Goal: Task Accomplishment & Management: Complete application form

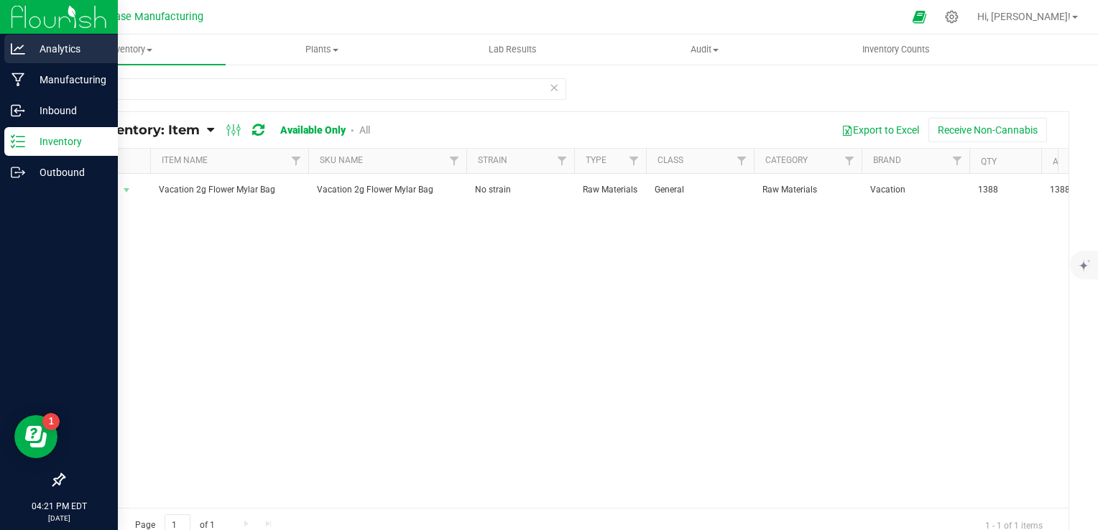
drag, startPoint x: 16, startPoint y: 39, endPoint x: 26, endPoint y: 47, distance: 13.3
click at [16, 40] on div "Analytics" at bounding box center [61, 49] width 114 height 29
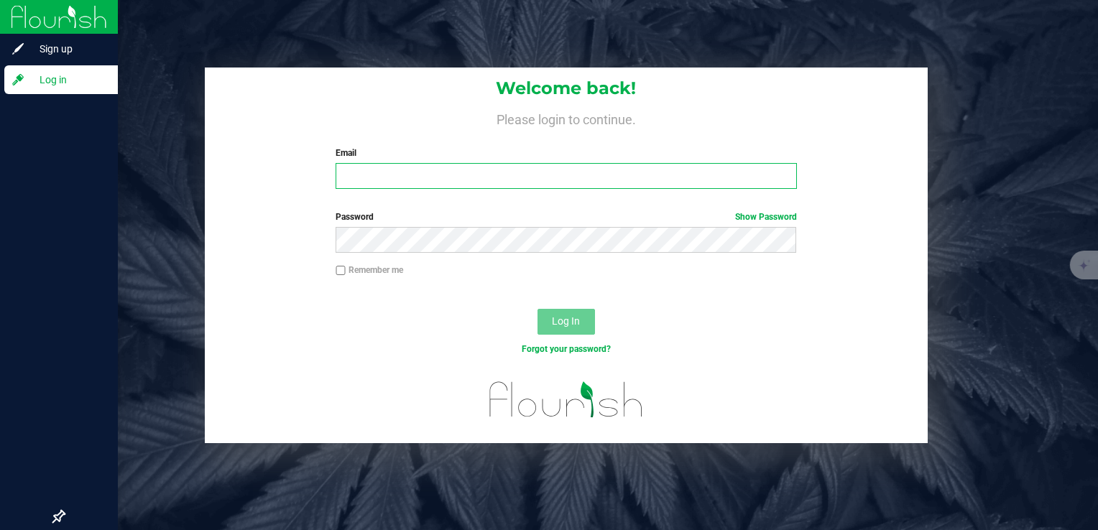
type input "[EMAIL_ADDRESS][DOMAIN_NAME]"
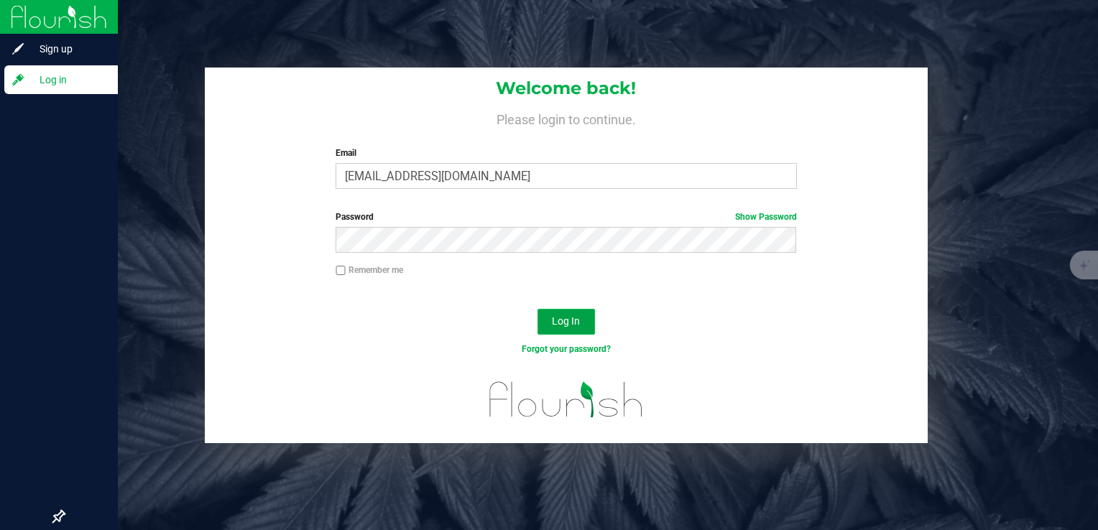
click at [576, 323] on span "Log In" at bounding box center [566, 322] width 28 height 12
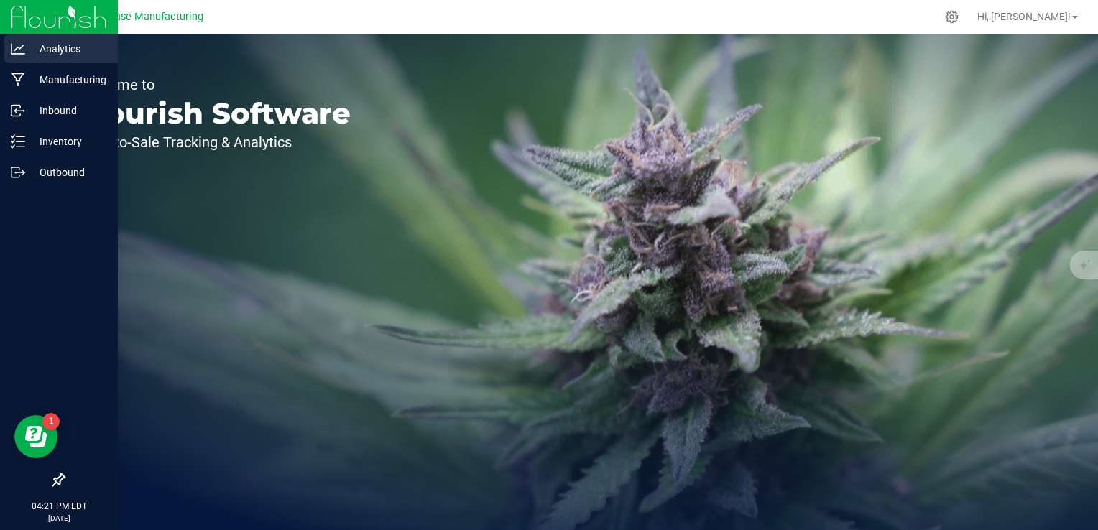
click at [23, 52] on icon at bounding box center [18, 49] width 14 height 14
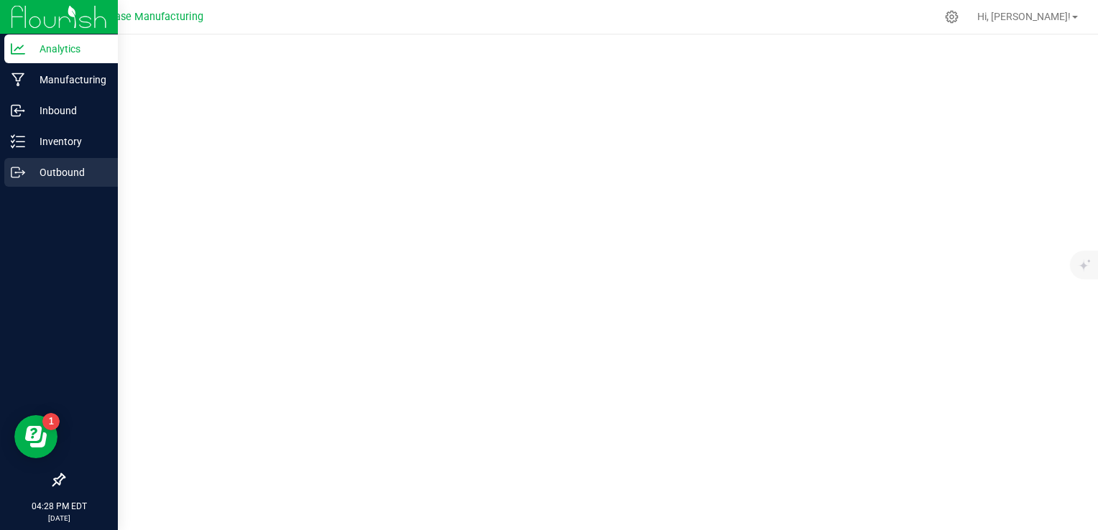
click at [23, 163] on div "Outbound" at bounding box center [61, 172] width 114 height 29
click at [23, 144] on icon at bounding box center [18, 141] width 14 height 14
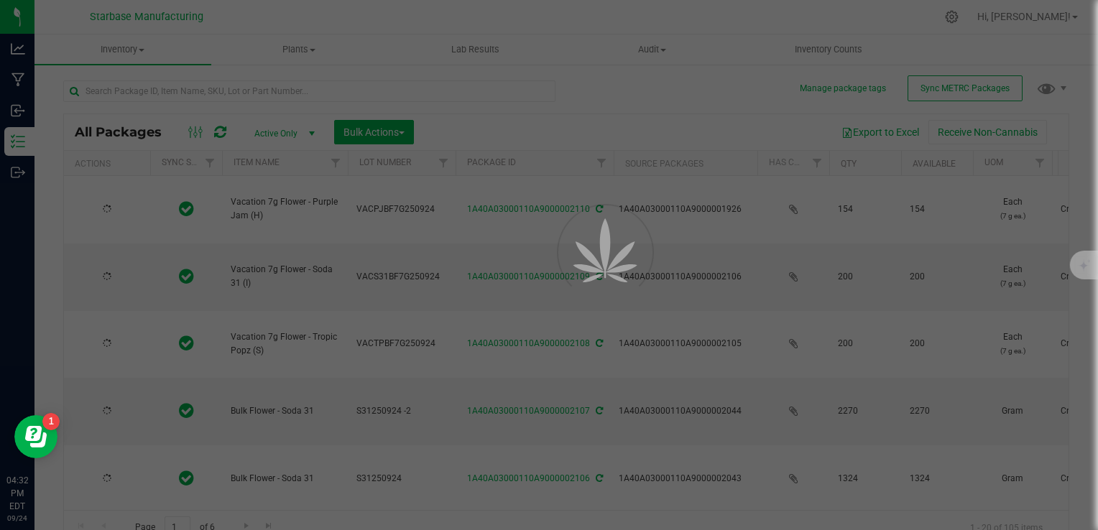
click at [137, 53] on div at bounding box center [549, 265] width 1098 height 530
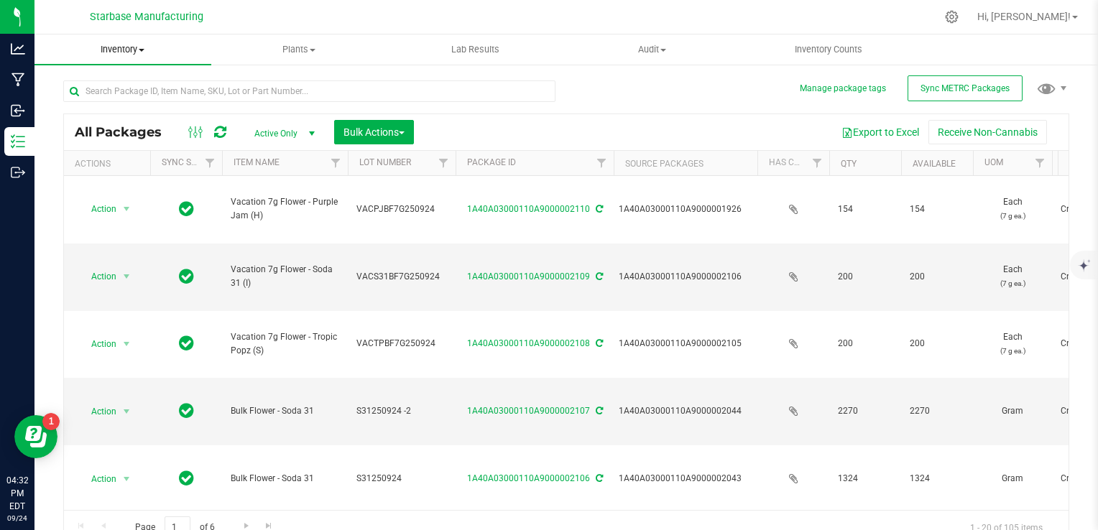
click at [135, 45] on span "Inventory" at bounding box center [123, 49] width 177 height 13
click at [132, 104] on li "All inventory" at bounding box center [123, 104] width 177 height 17
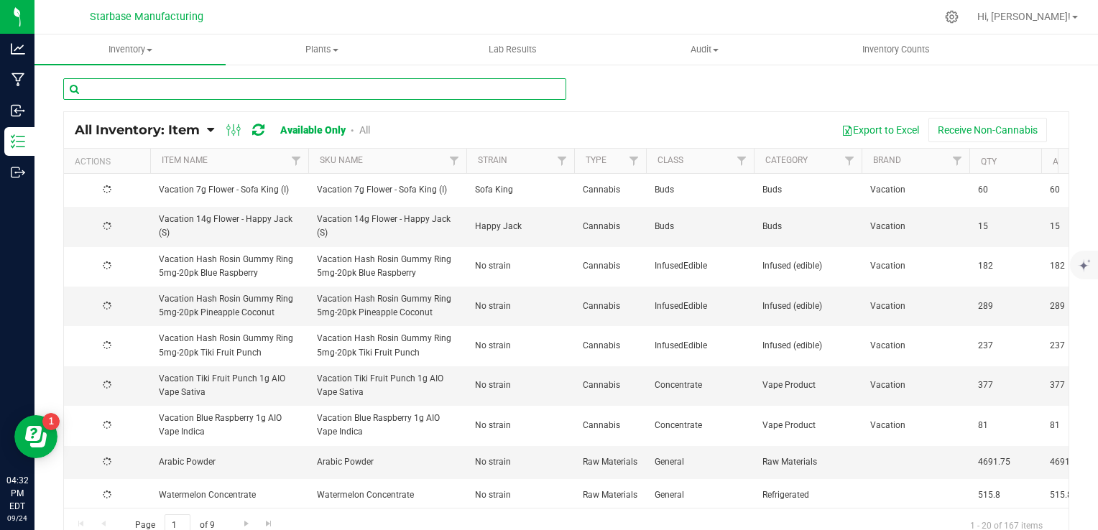
click at [201, 93] on input "text" at bounding box center [314, 89] width 503 height 22
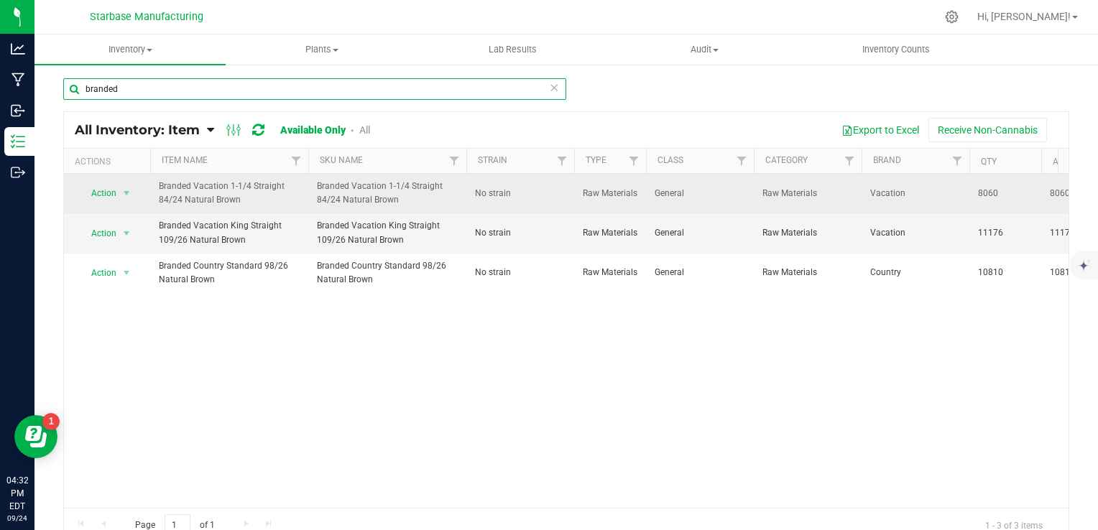
type input "branded"
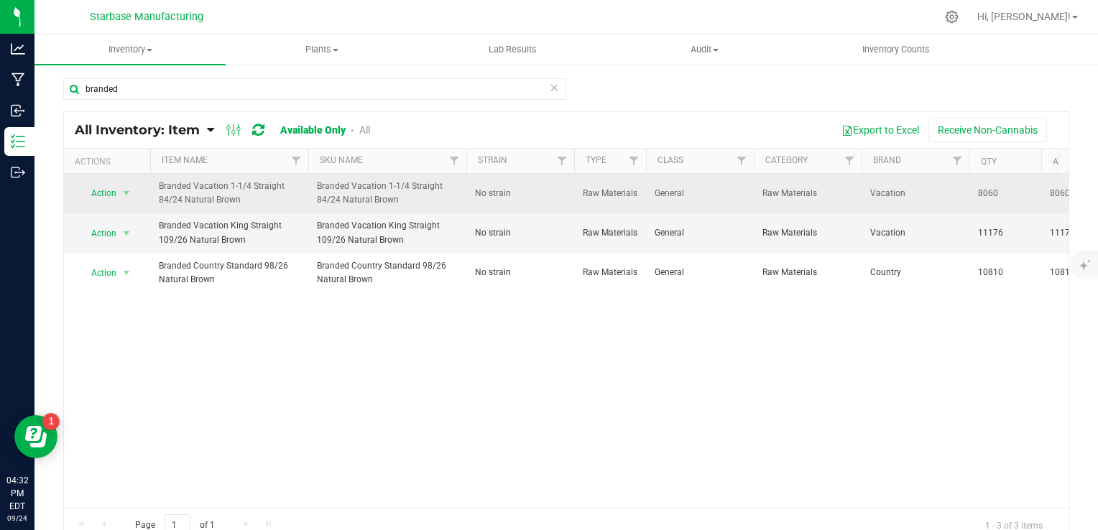
drag, startPoint x: 247, startPoint y: 202, endPoint x: 150, endPoint y: 194, distance: 98.1
copy tr "Action Adjust qty Edit lots/costs Global inventory Locate inventory Print produ…"
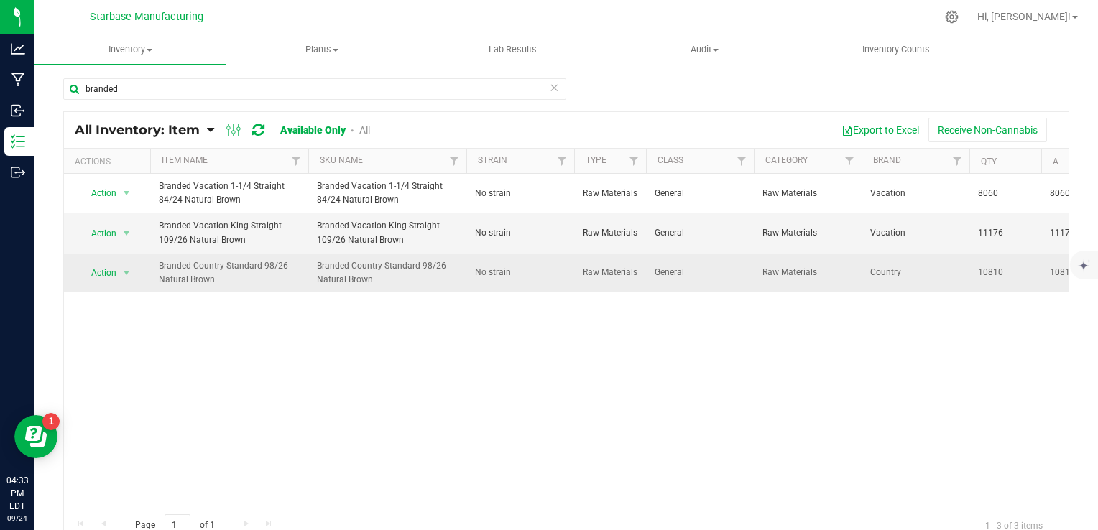
drag, startPoint x: 229, startPoint y: 276, endPoint x: 161, endPoint y: 257, distance: 70.8
click at [161, 257] on td "Branded Country Standard 98/26 Natural Brown" at bounding box center [229, 273] width 158 height 39
copy span "Branded Country Standard 98/26 Natural Brown"
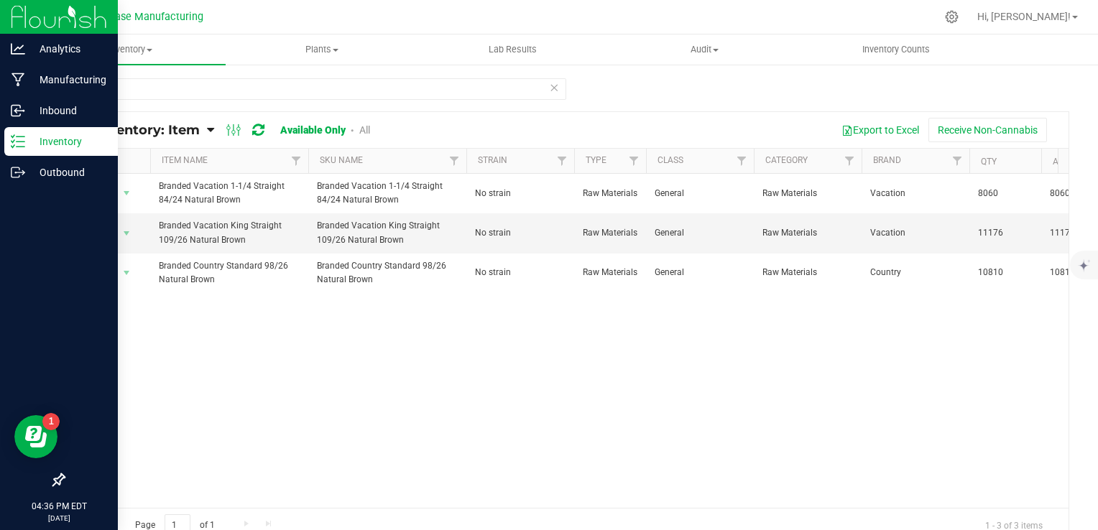
click at [21, 144] on icon at bounding box center [18, 141] width 14 height 14
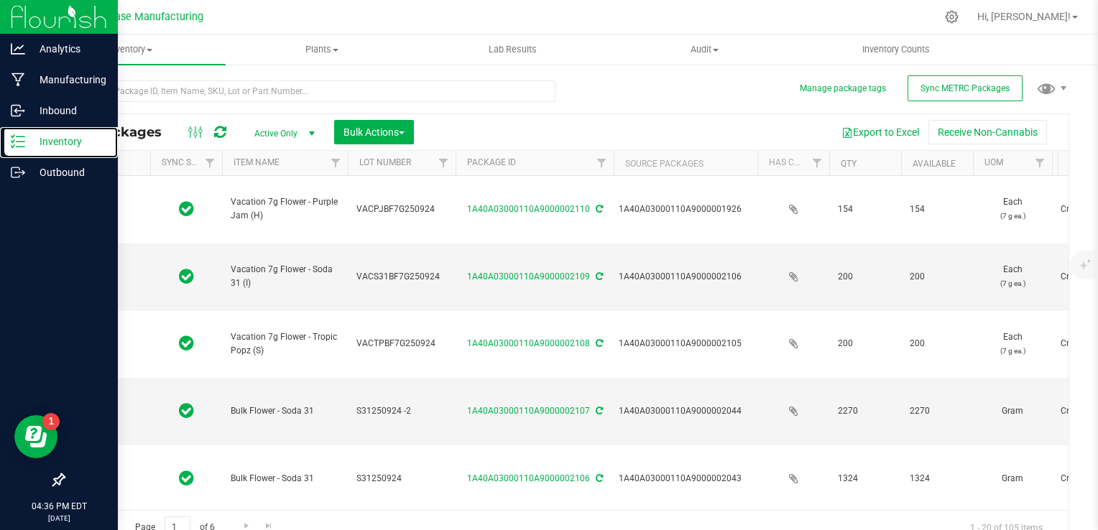
type input "[DATE]"
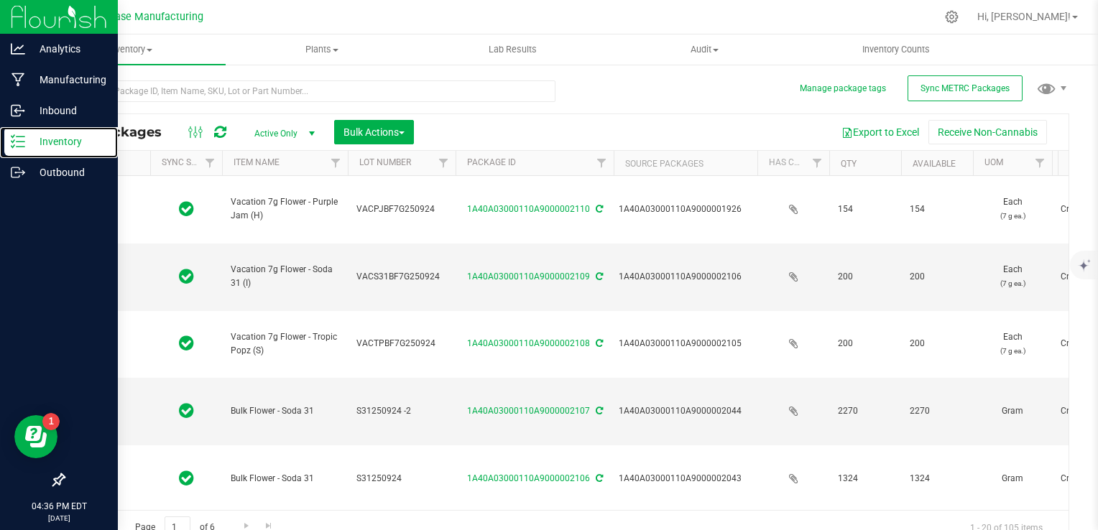
type input "[DATE]"
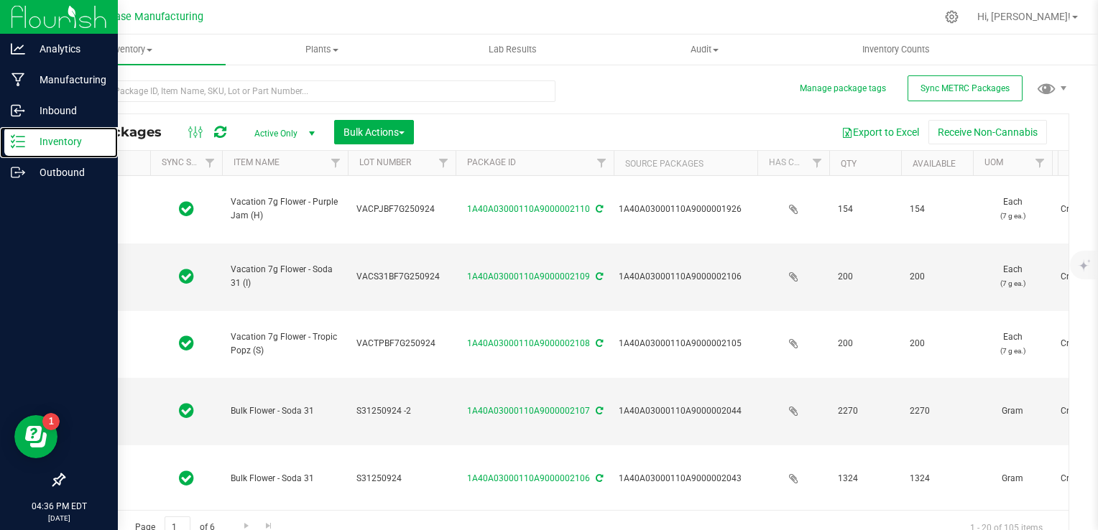
type input "[DATE]"
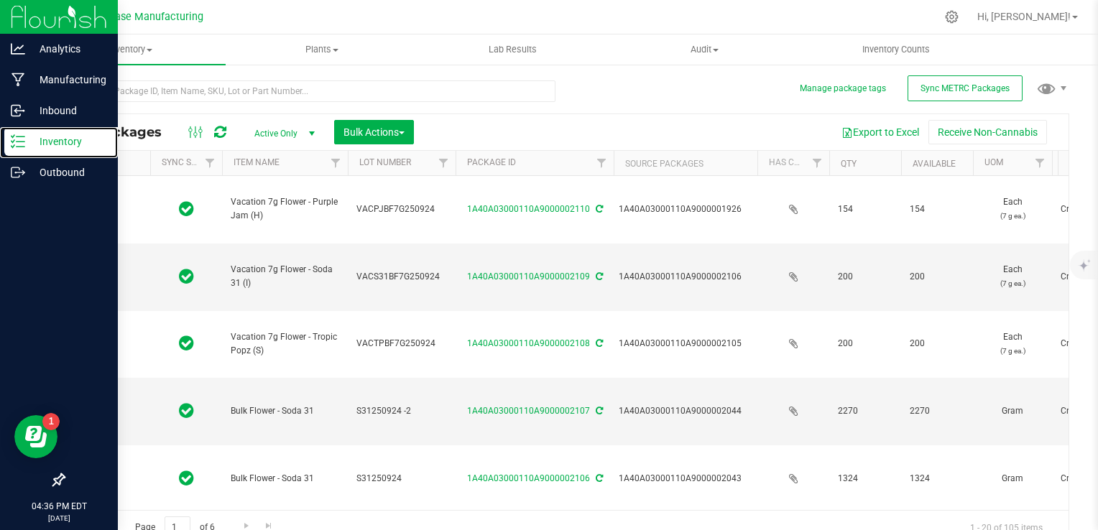
type input "[DATE]"
click at [25, 142] on p "Inventory" at bounding box center [68, 141] width 86 height 17
click at [66, 162] on div "Outbound" at bounding box center [61, 172] width 114 height 29
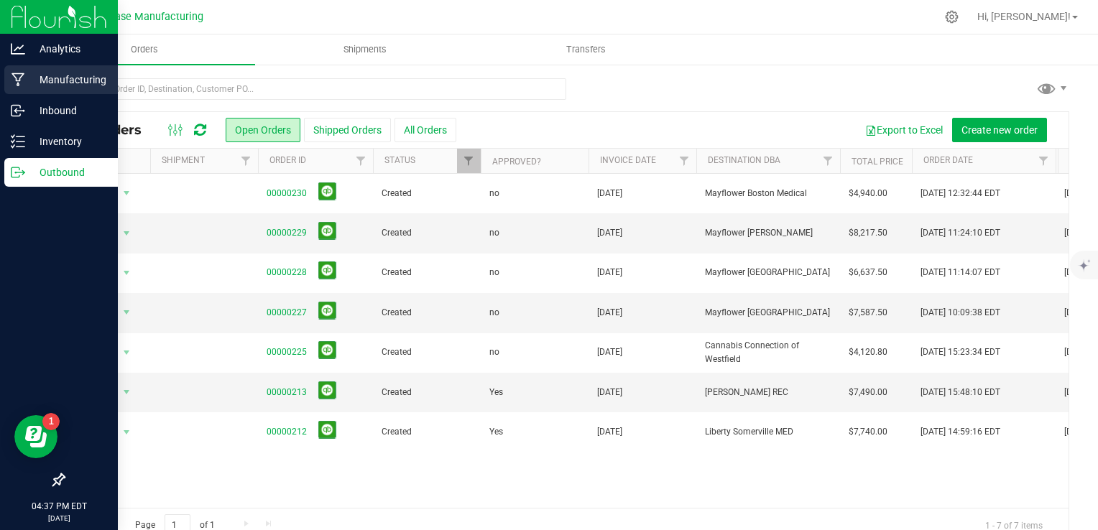
click at [29, 74] on p "Manufacturing" at bounding box center [68, 79] width 86 height 17
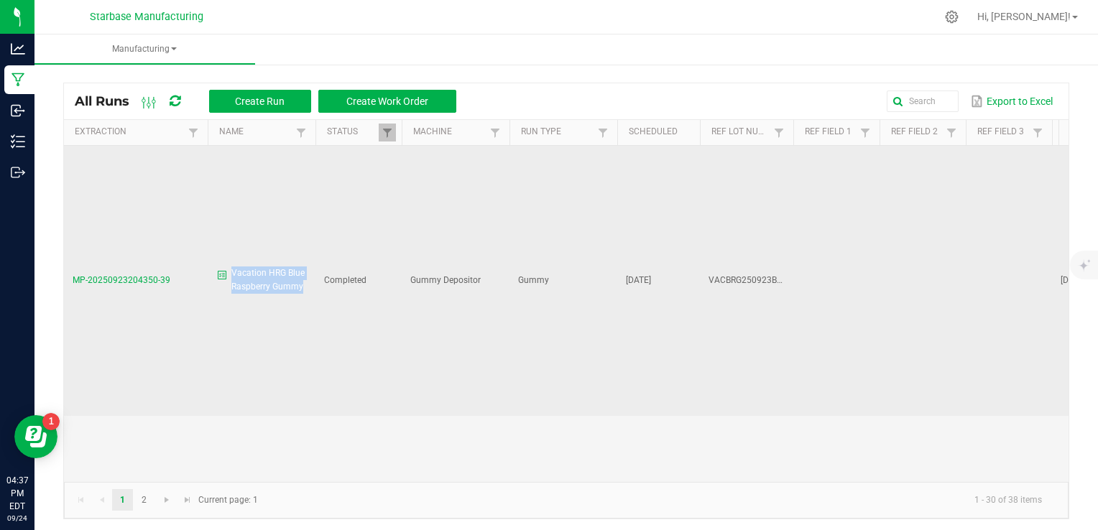
copy span "Vacation HRG Blue Raspberry Gummy"
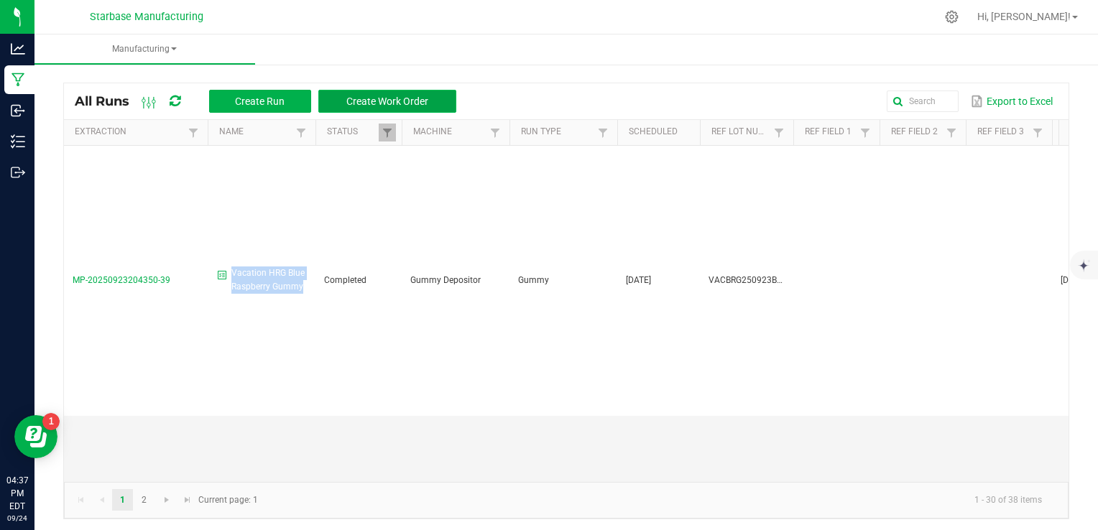
click at [394, 102] on span "Create Work Order" at bounding box center [387, 102] width 82 height 12
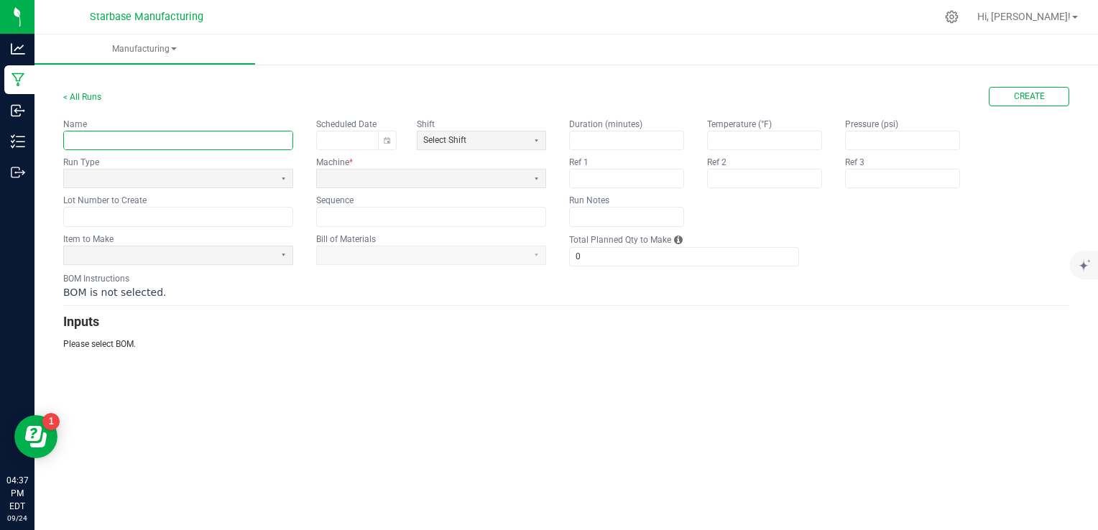
click at [205, 144] on input "text" at bounding box center [178, 141] width 229 height 18
paste input "Vacation HRG Blue Raspberry Gummy"
drag, startPoint x: 184, startPoint y: 142, endPoint x: 122, endPoint y: 142, distance: 61.8
click at [122, 142] on input "Vacation HRG Blue Raspberry Gummy" at bounding box center [178, 141] width 229 height 18
click at [387, 135] on button "Toggle calendar" at bounding box center [387, 141] width 18 height 18
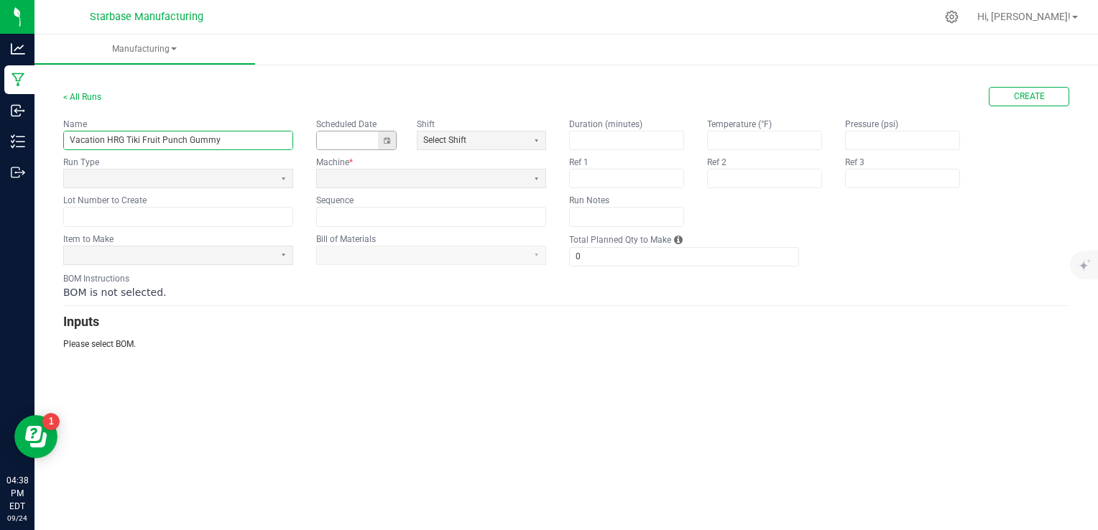
type input "Vacation HRG Tiki Fruit Punch Gummy"
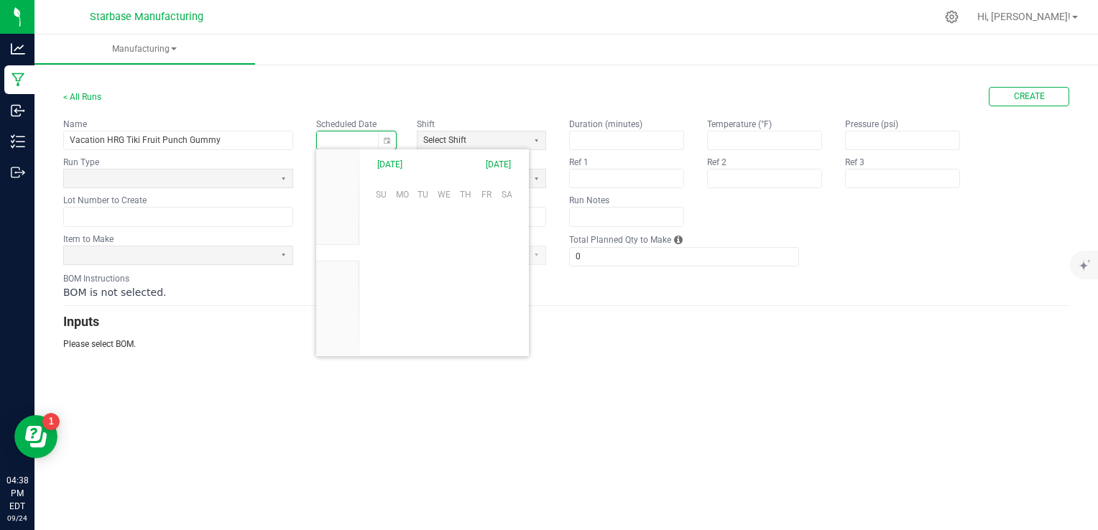
scroll to position [226655, 0]
click at [449, 287] on span "24" at bounding box center [443, 286] width 21 height 22
type input "[DATE]"
click at [397, 178] on span at bounding box center [422, 179] width 199 height 12
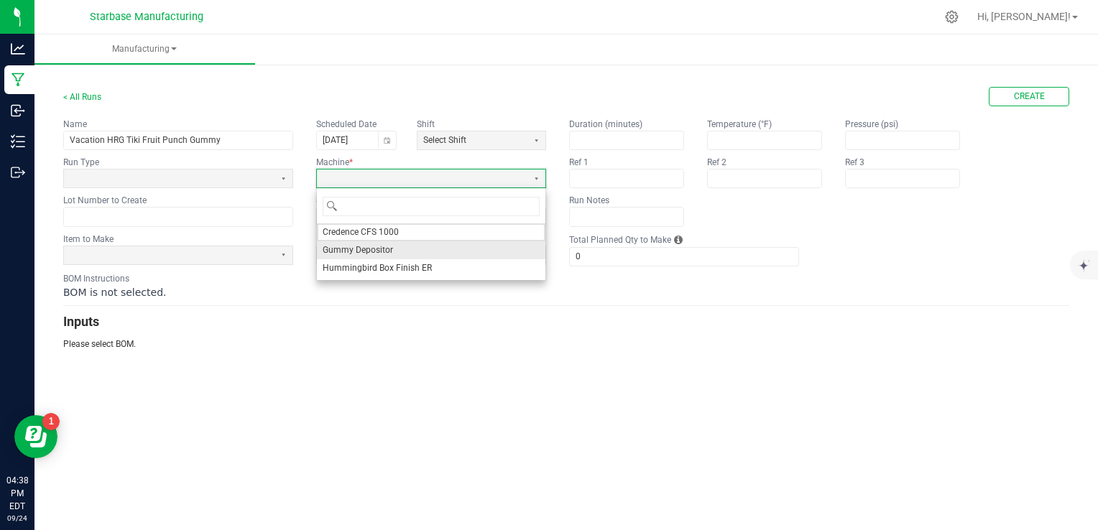
click at [382, 252] on span "Gummy Depositor" at bounding box center [358, 250] width 70 height 12
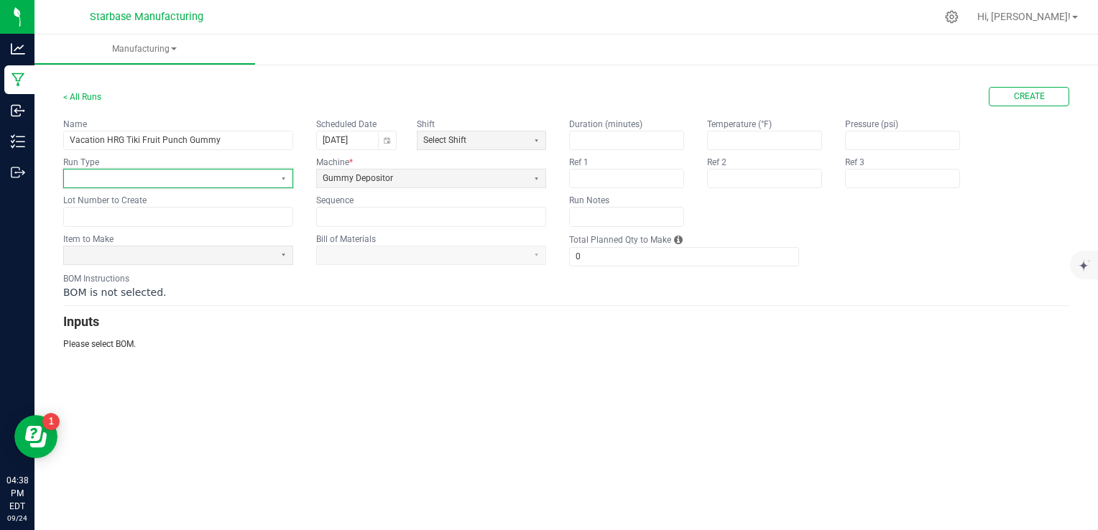
click at [241, 177] on span at bounding box center [169, 179] width 199 height 12
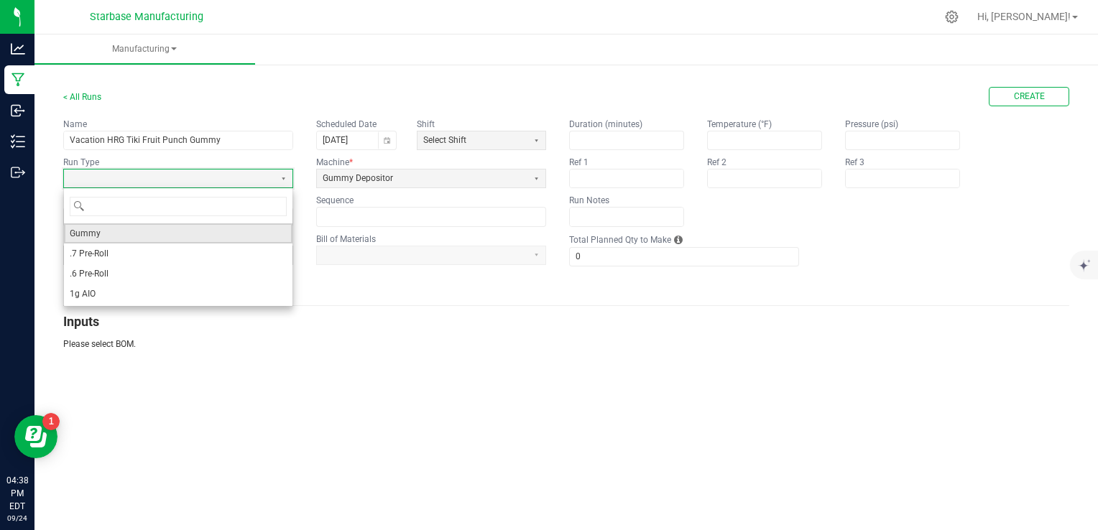
click at [216, 235] on li "Gummy" at bounding box center [178, 234] width 229 height 20
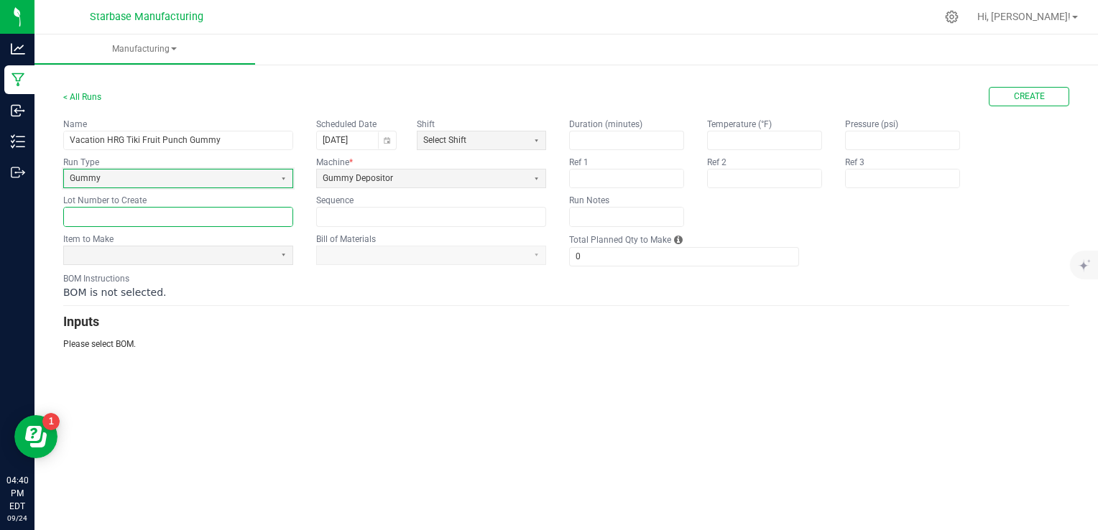
click at [229, 217] on input "text" at bounding box center [178, 217] width 229 height 18
paste input "VACTFPR250924BULK"
type input "VACTFPR250924BULK"
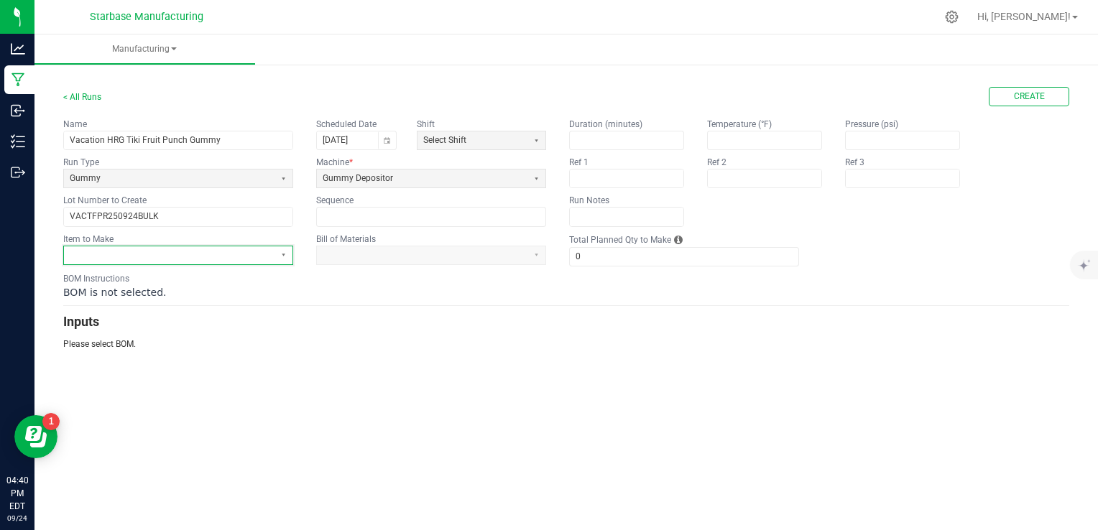
click at [227, 254] on span at bounding box center [169, 255] width 199 height 12
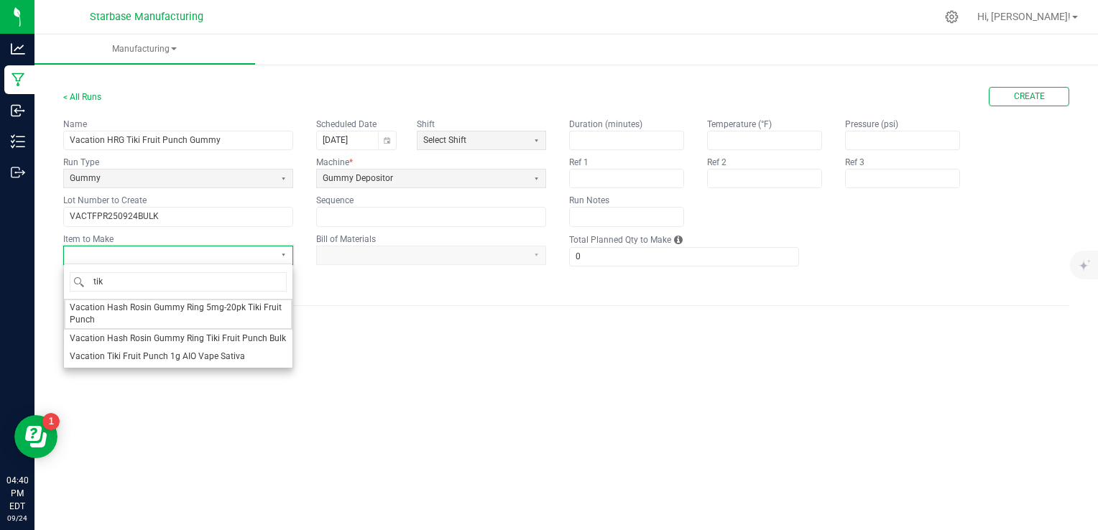
type input "tiki"
click at [210, 334] on span "Vacation Hash Rosin Gummy Ring Tiki Fruit Punch Bulk" at bounding box center [178, 339] width 216 height 12
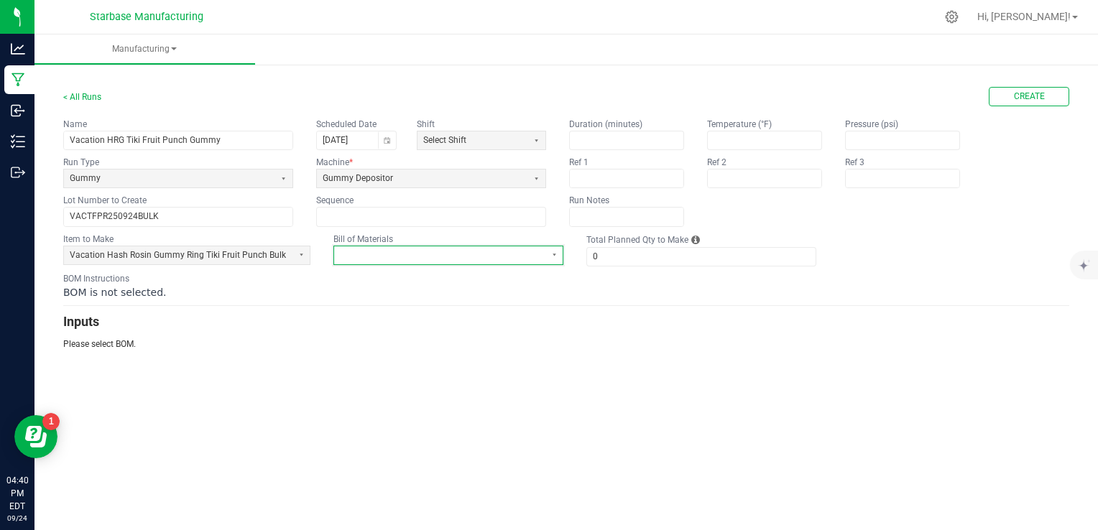
click at [408, 249] on span at bounding box center [439, 255] width 199 height 12
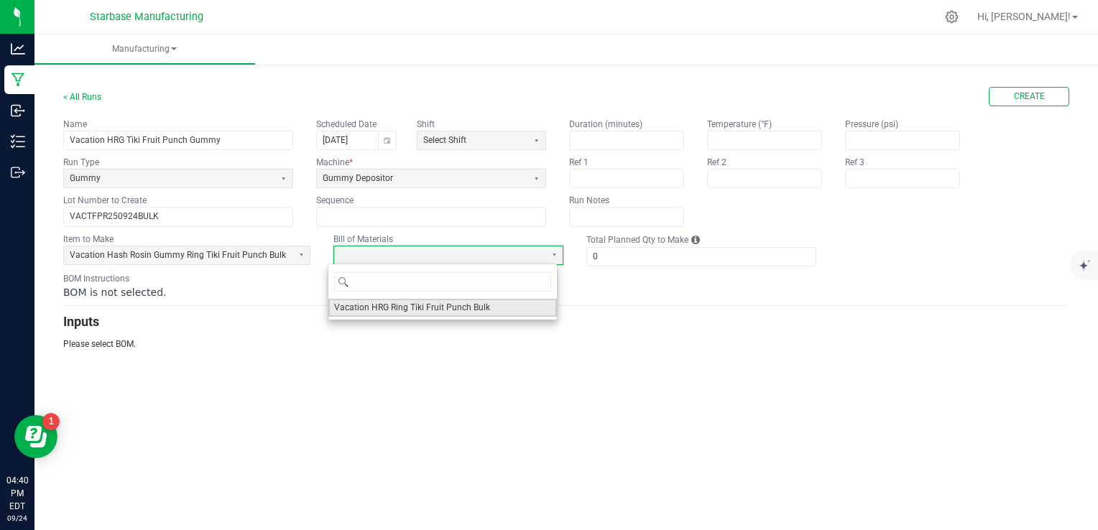
click at [408, 311] on span "Vacation HRG Ring Tiki Fruit Punch Bulk" at bounding box center [412, 308] width 156 height 12
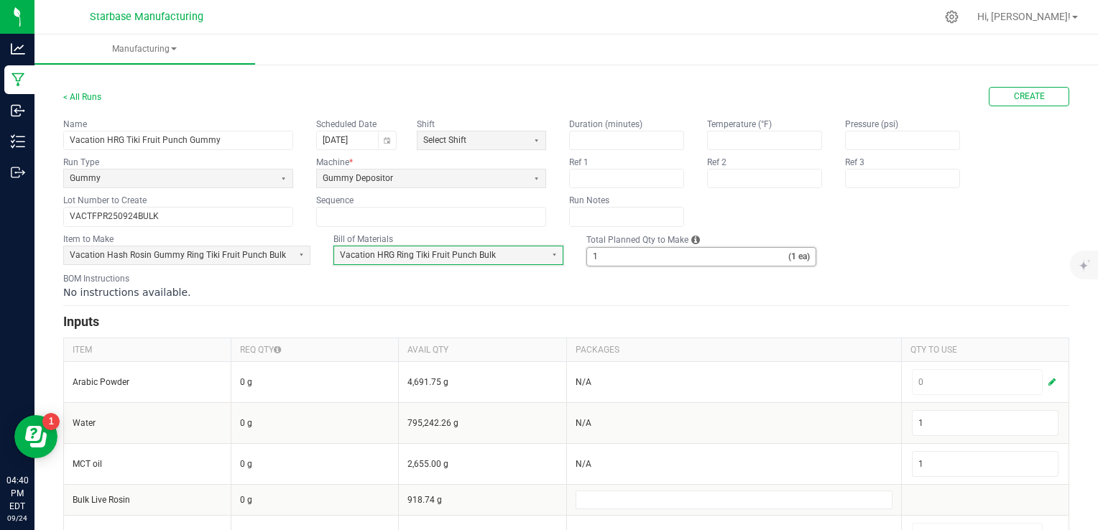
click at [656, 259] on input "1" at bounding box center [687, 257] width 201 height 18
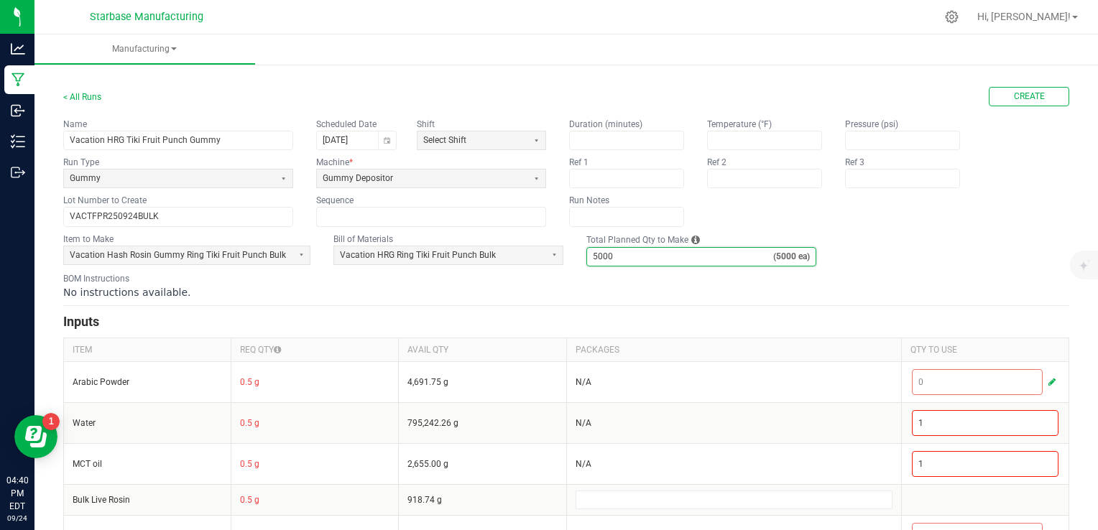
type input "5,000"
click at [654, 309] on form "< All Runs Create Name Vacation HRG Tiki Fruit Punch Gummy Scheduled Date [DATE…" at bounding box center [566, 506] width 1006 height 839
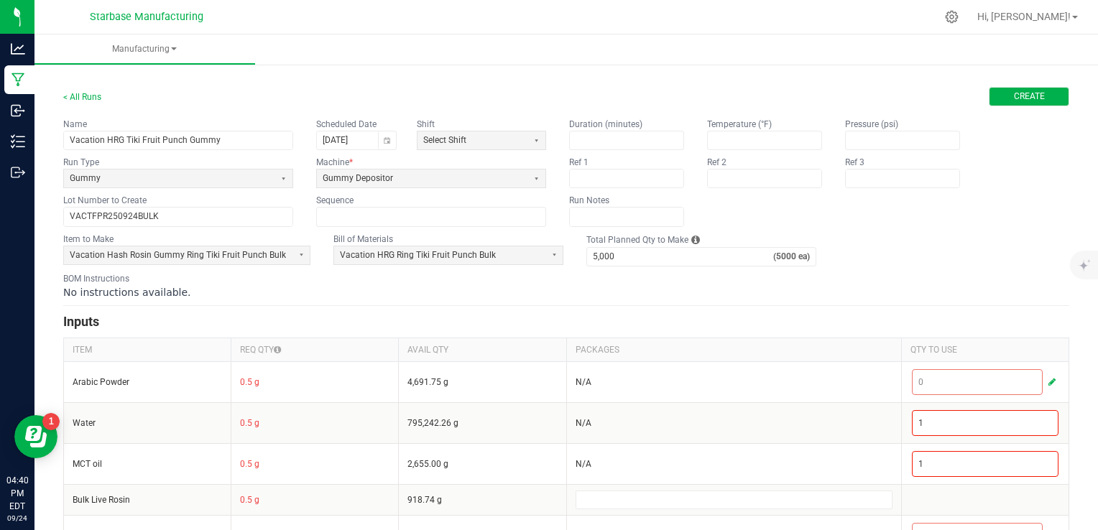
click at [1031, 96] on span "Create" at bounding box center [1029, 97] width 31 height 12
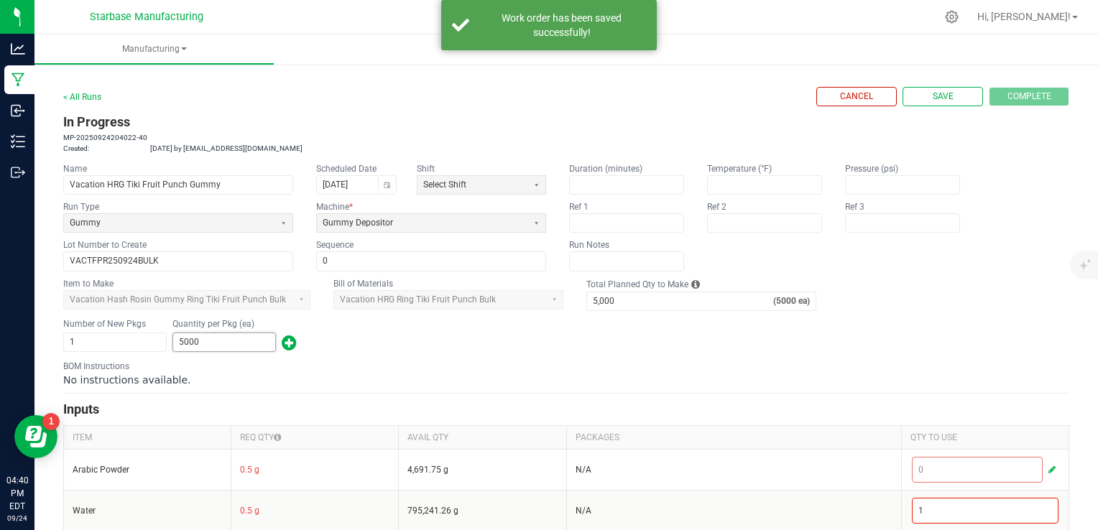
click at [211, 341] on input "5000" at bounding box center [224, 343] width 102 height 18
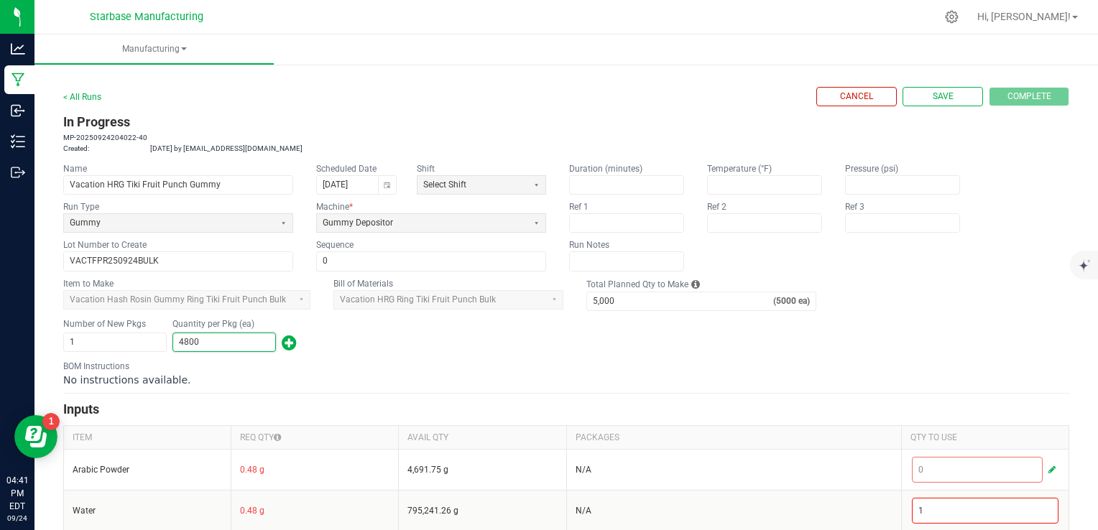
type input "4,800"
click at [416, 361] on div "BOM Instructions No instructions available." at bounding box center [566, 373] width 1006 height 27
click at [915, 93] on button "Save" at bounding box center [943, 96] width 81 height 19
type input "0"
type input "5,000"
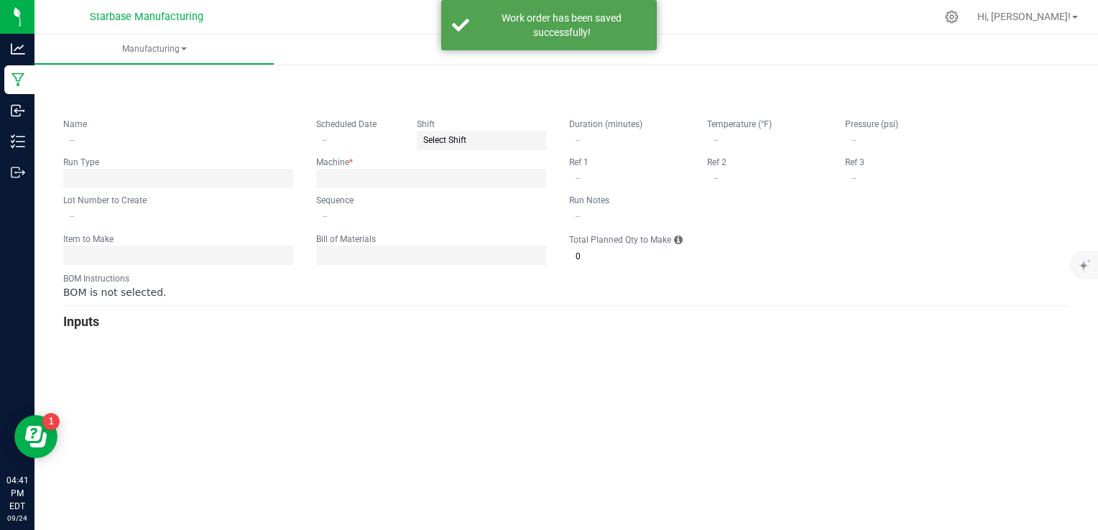
type input "Vacation HRG Tiki Fruit Punch Gummy"
type input "[DATE]"
type input "VACTFPR250924BULK"
type input "0"
type input "5,000"
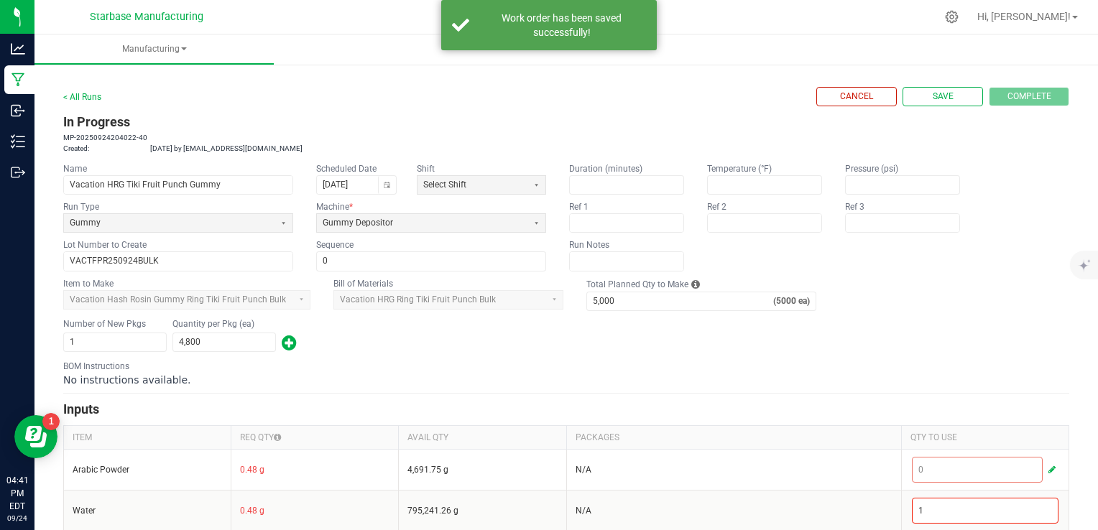
click at [888, 298] on fieldset "Item to Make Vacation Hash Rosin Gummy Ring Tiki Fruit Punch Bulk Bill of Mater…" at bounding box center [566, 294] width 1006 height 34
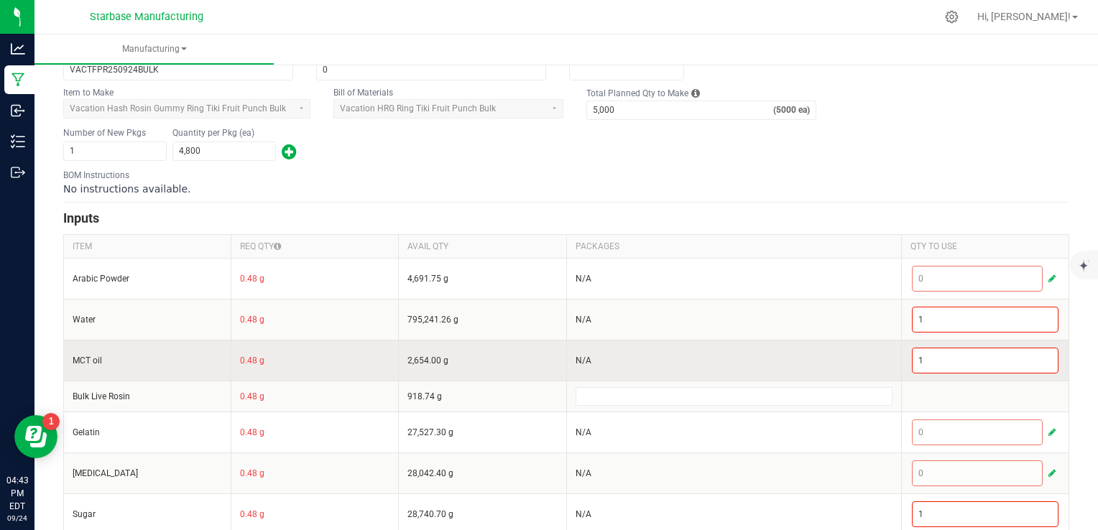
scroll to position [216, 0]
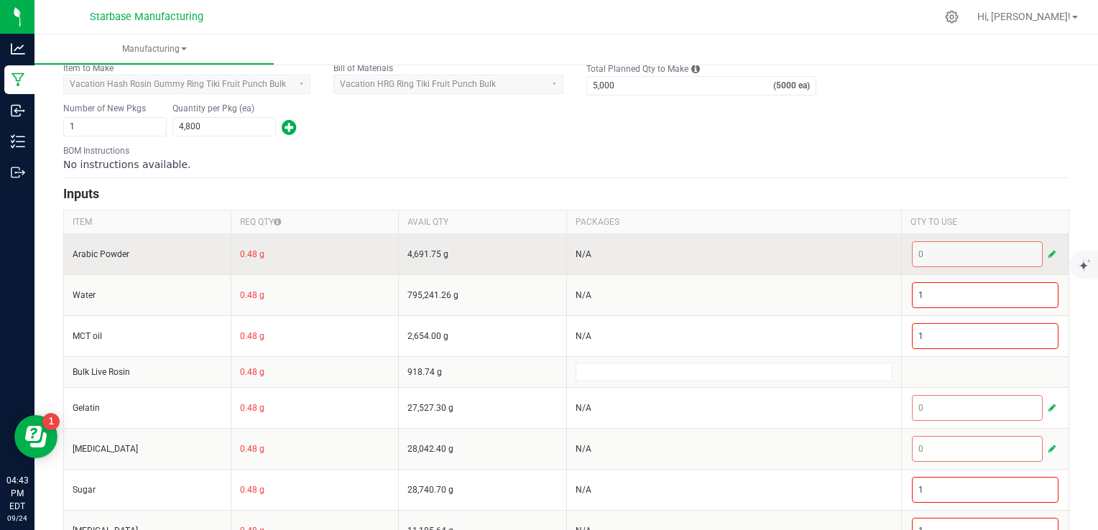
click at [1049, 249] on span "button" at bounding box center [1052, 255] width 7 height 12
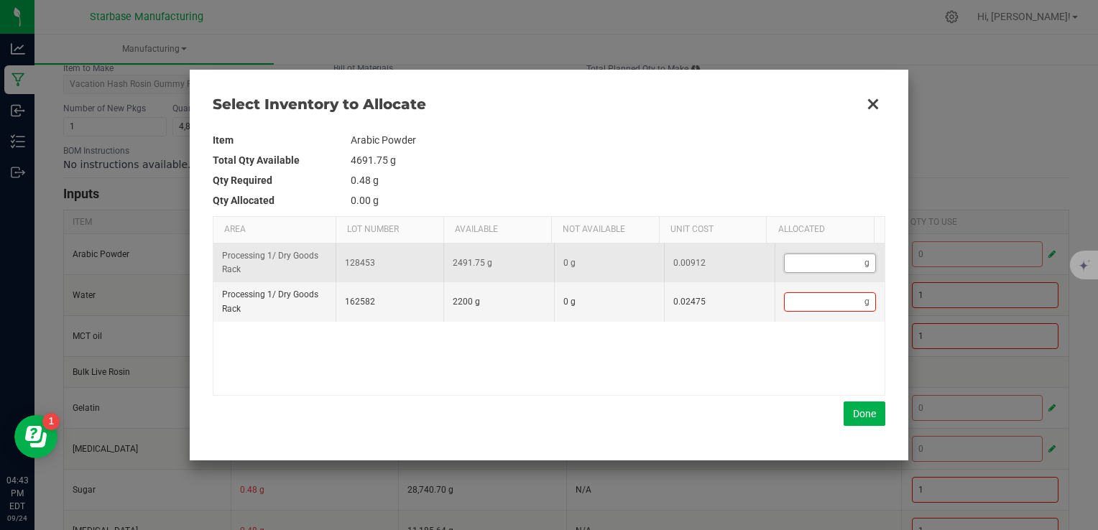
click at [812, 265] on input "Data table" at bounding box center [825, 263] width 81 height 18
type input "4"
type input "43"
type input "43."
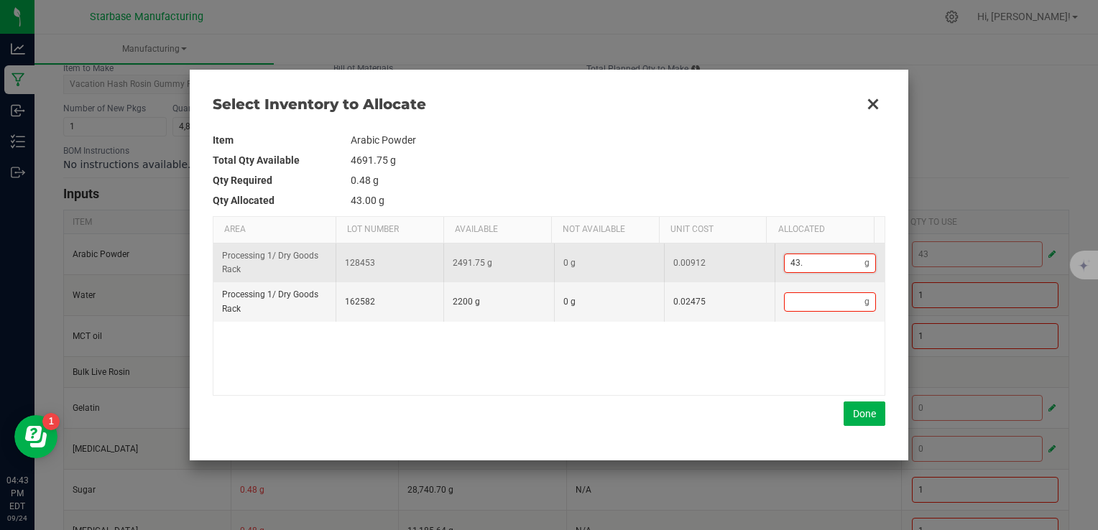
type input "43.4"
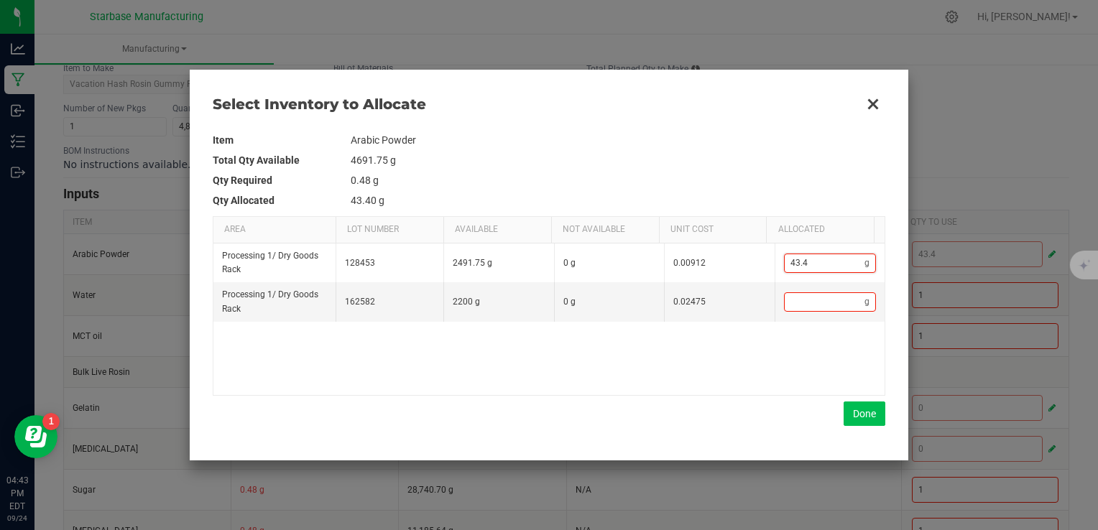
type input "43.4"
click at [871, 415] on button "Done" at bounding box center [865, 414] width 42 height 24
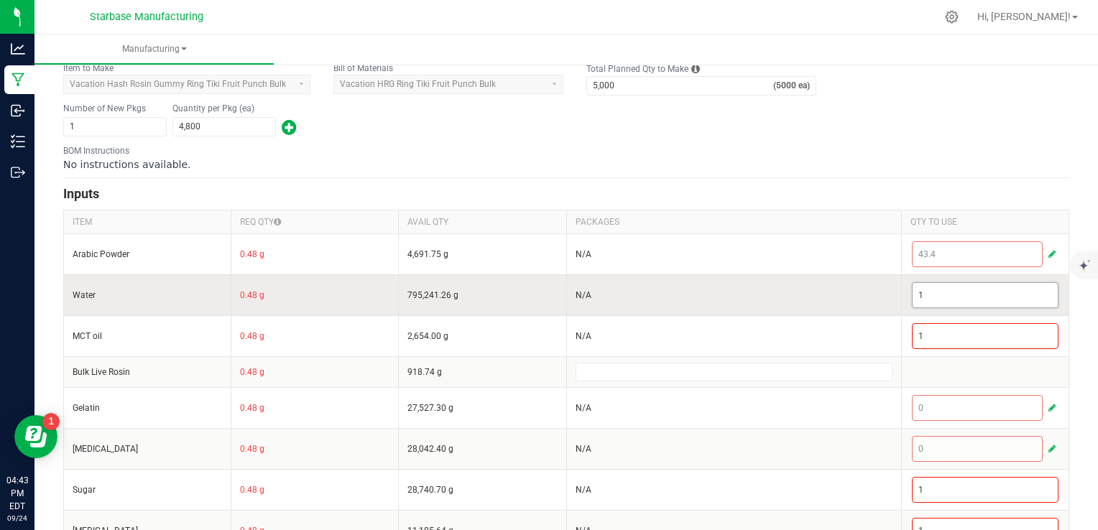
click at [978, 288] on input "1" at bounding box center [985, 295] width 145 height 24
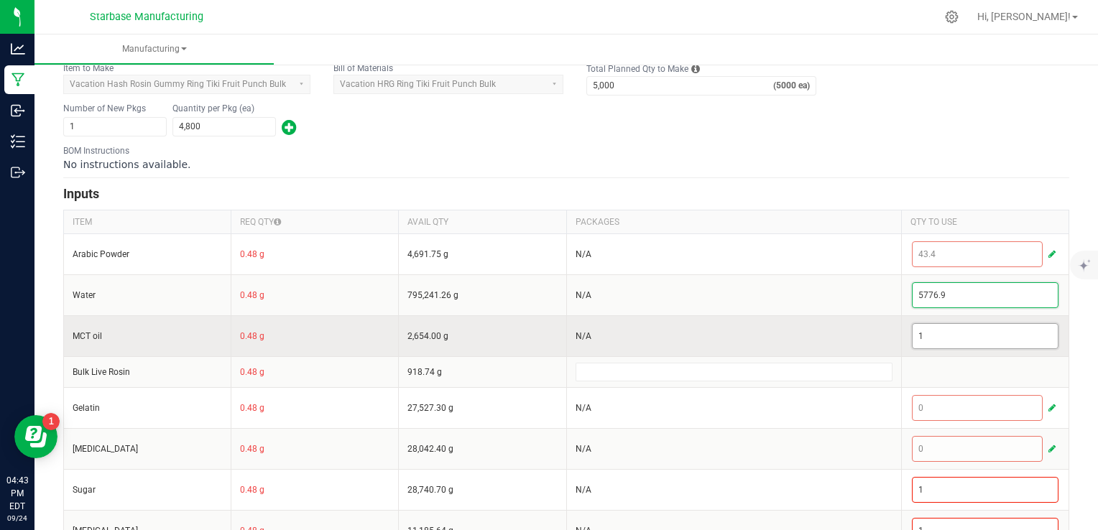
type input "5,776.9"
click at [968, 339] on input "1" at bounding box center [985, 336] width 145 height 24
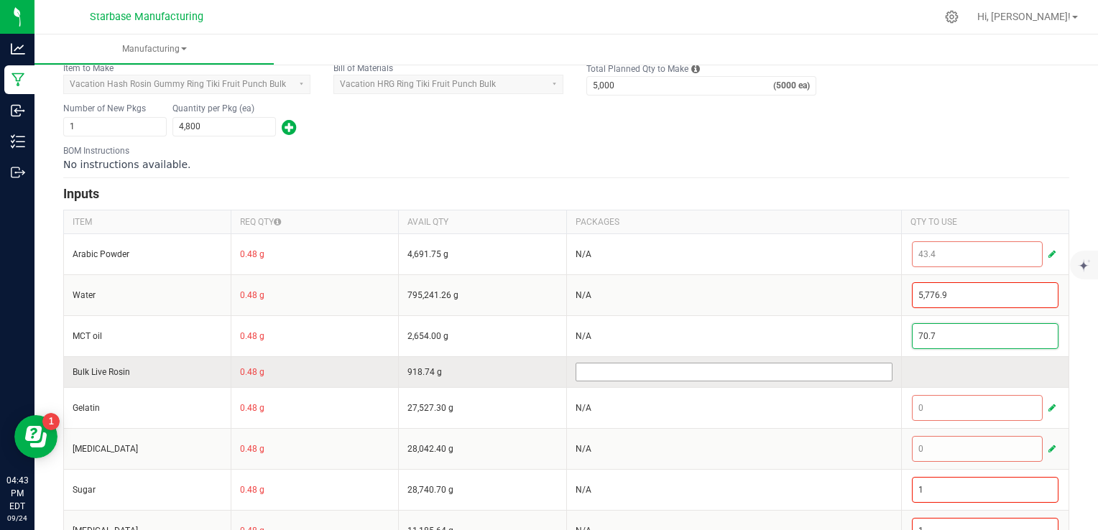
type input "70.7"
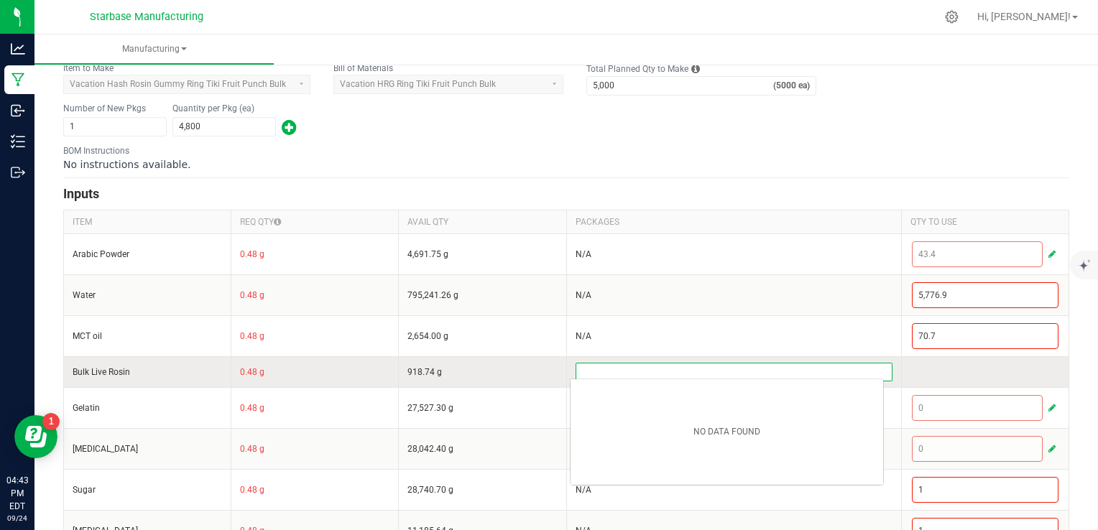
click at [840, 372] on input at bounding box center [734, 372] width 316 height 17
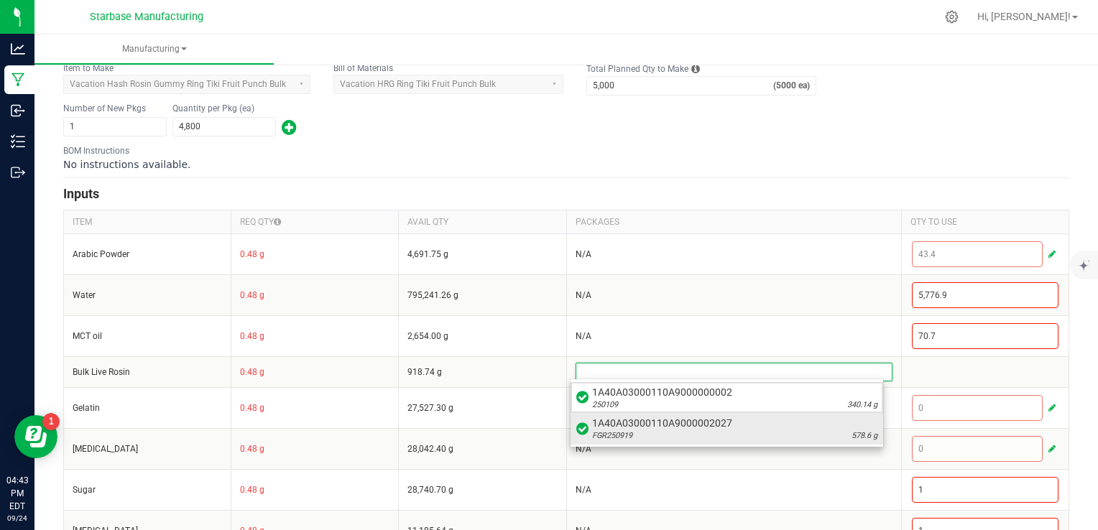
click at [796, 434] on div "FGR250919 578.6 g" at bounding box center [734, 437] width 285 height 12
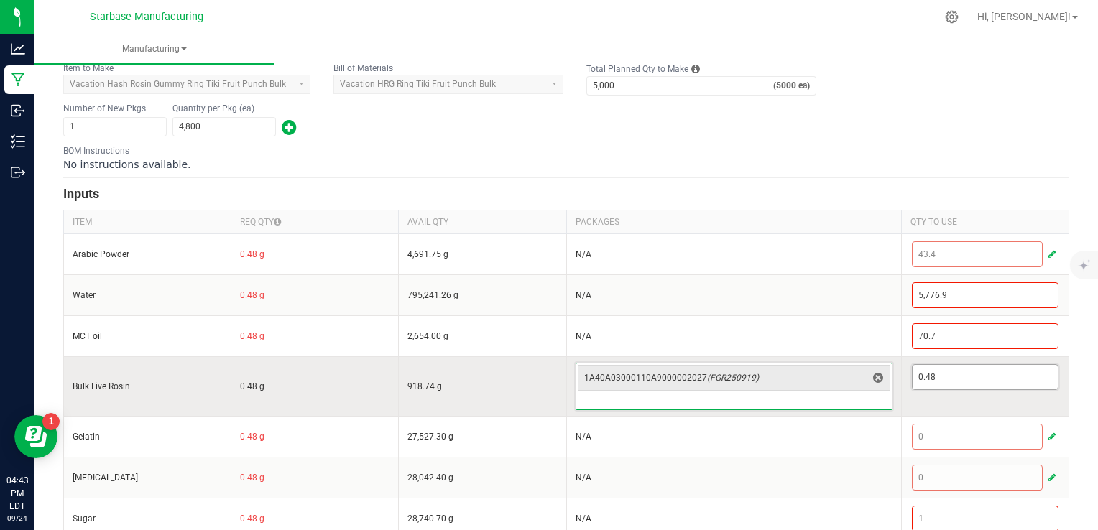
click at [923, 375] on input "0.48" at bounding box center [985, 377] width 145 height 24
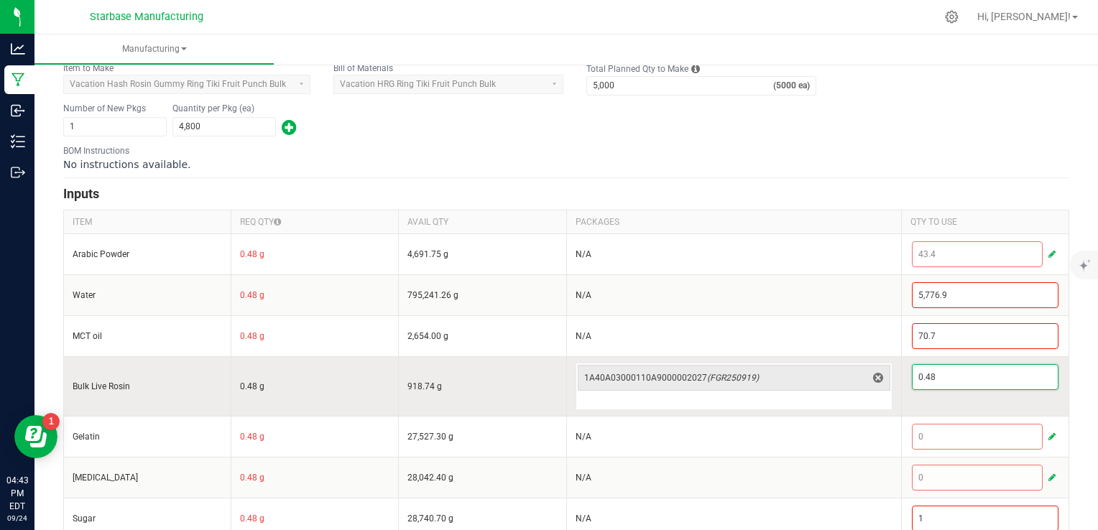
click at [923, 375] on input "0.48" at bounding box center [985, 377] width 145 height 24
type input "29.4"
click at [911, 409] on td "29.4" at bounding box center [984, 387] width 167 height 60
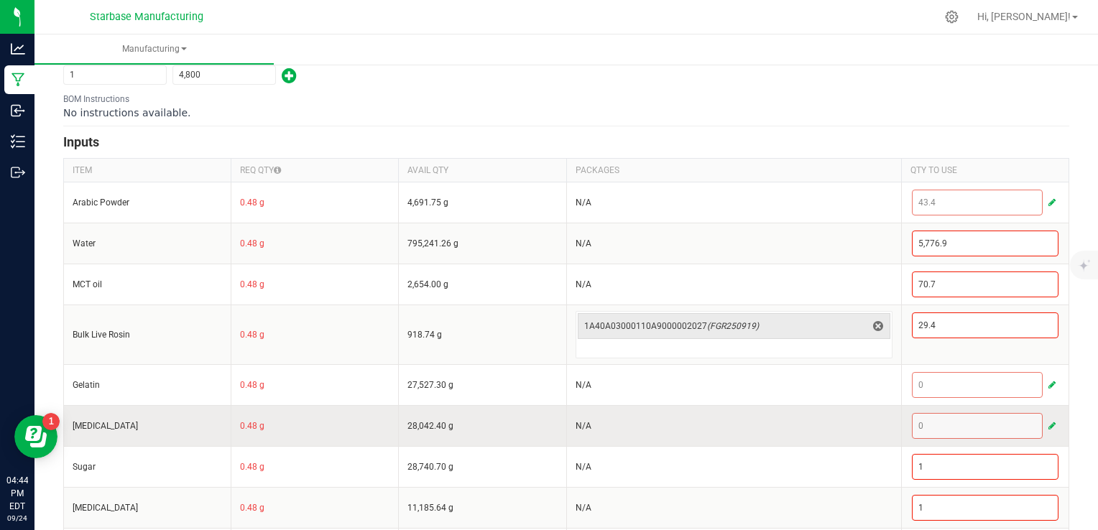
scroll to position [359, 0]
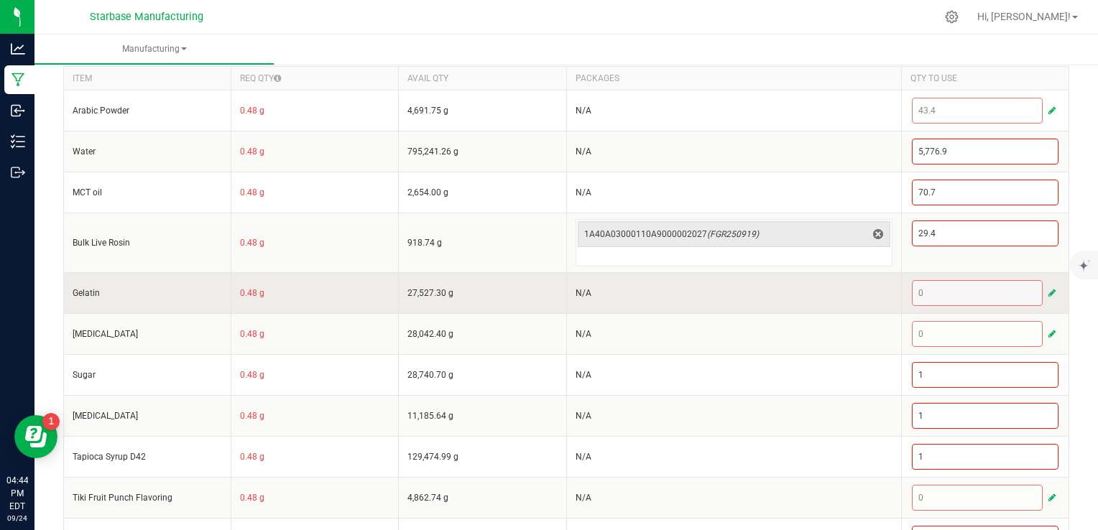
click at [949, 298] on div "0" at bounding box center [985, 293] width 147 height 26
click at [949, 299] on div "0" at bounding box center [985, 293] width 147 height 26
drag, startPoint x: 949, startPoint y: 299, endPoint x: 1042, endPoint y: 292, distance: 93.0
click at [1049, 292] on span "button" at bounding box center [1052, 294] width 7 height 12
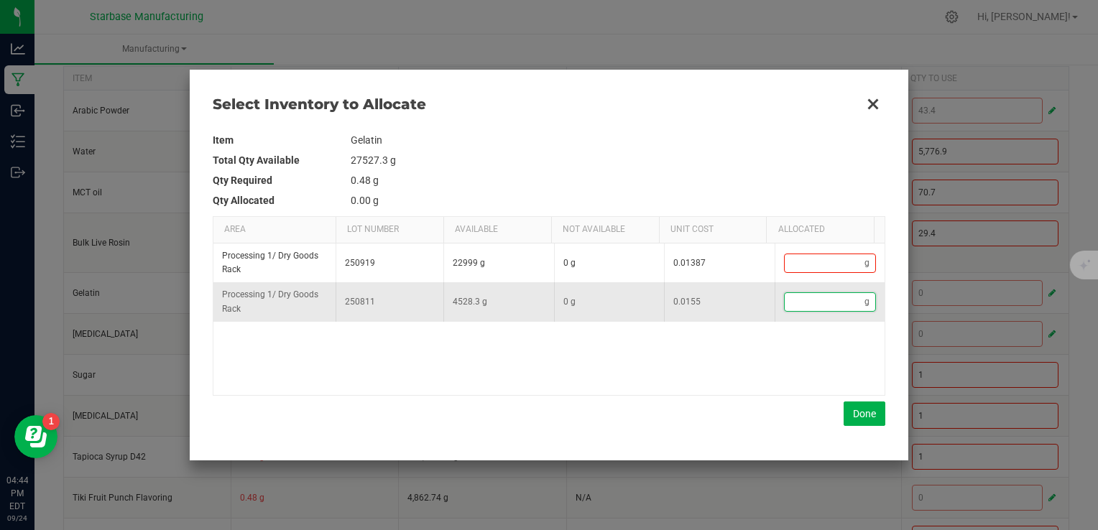
click at [843, 303] on input "Data table" at bounding box center [825, 302] width 81 height 18
type input "1"
type input "17"
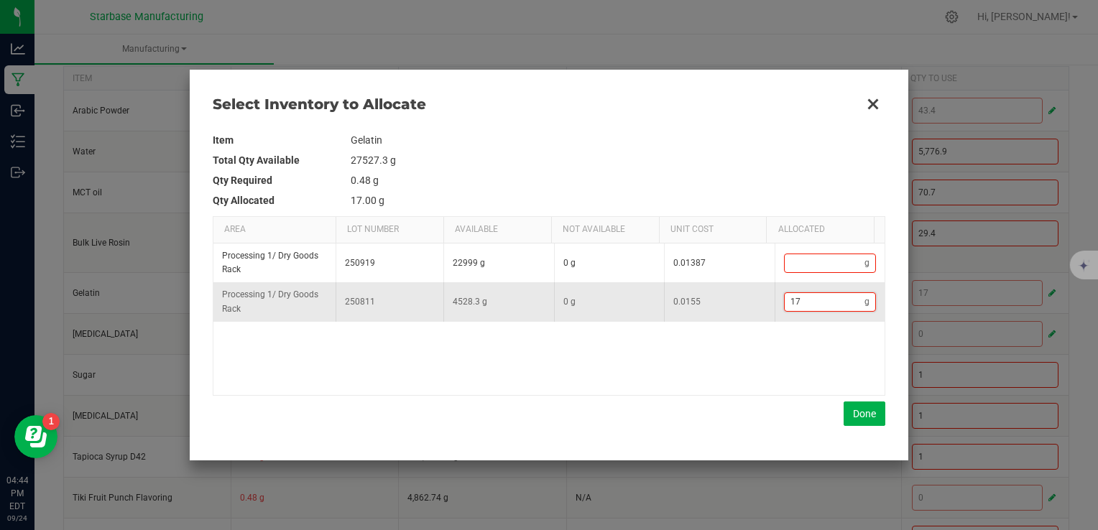
type input "178"
type input "1,787"
type input "1787."
type input "1,787.5"
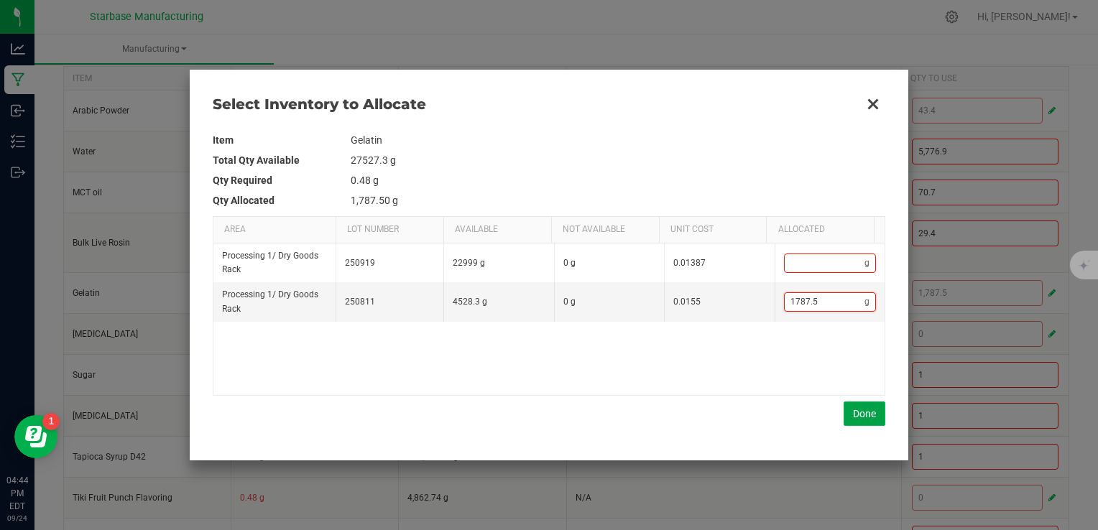
type input "1,787.5"
click at [870, 418] on button "Done" at bounding box center [865, 414] width 42 height 24
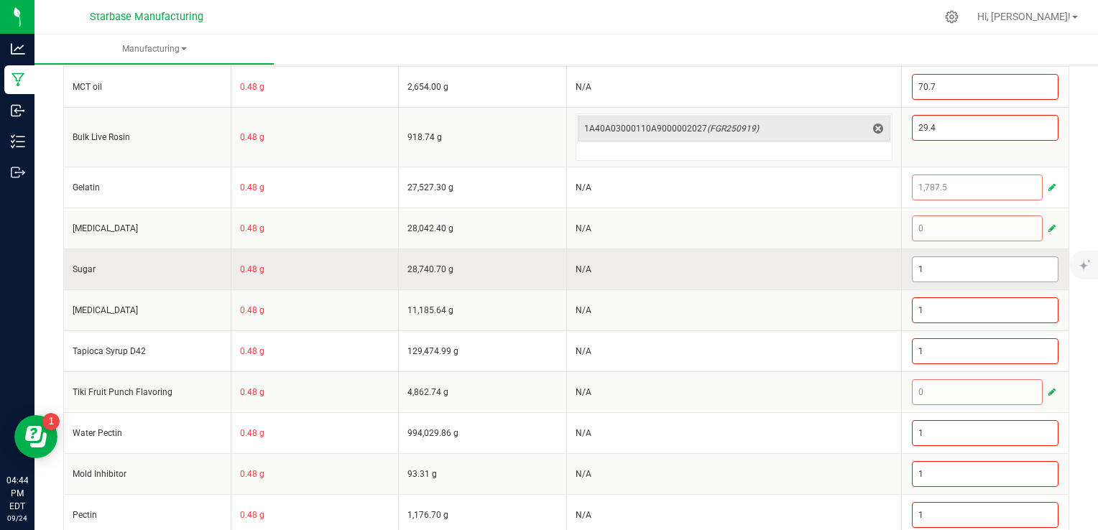
scroll to position [521, 0]
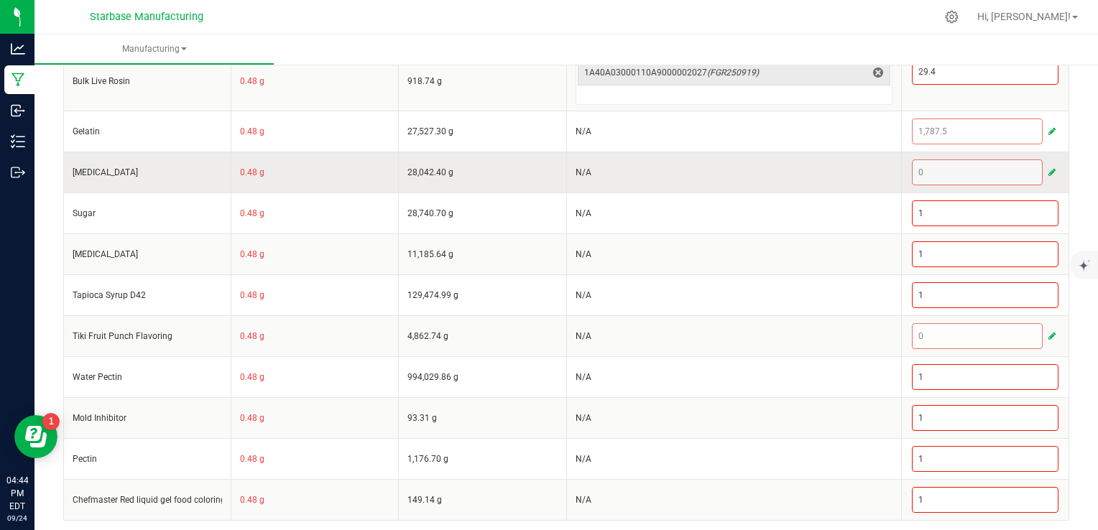
click at [1049, 167] on span "button" at bounding box center [1052, 173] width 7 height 12
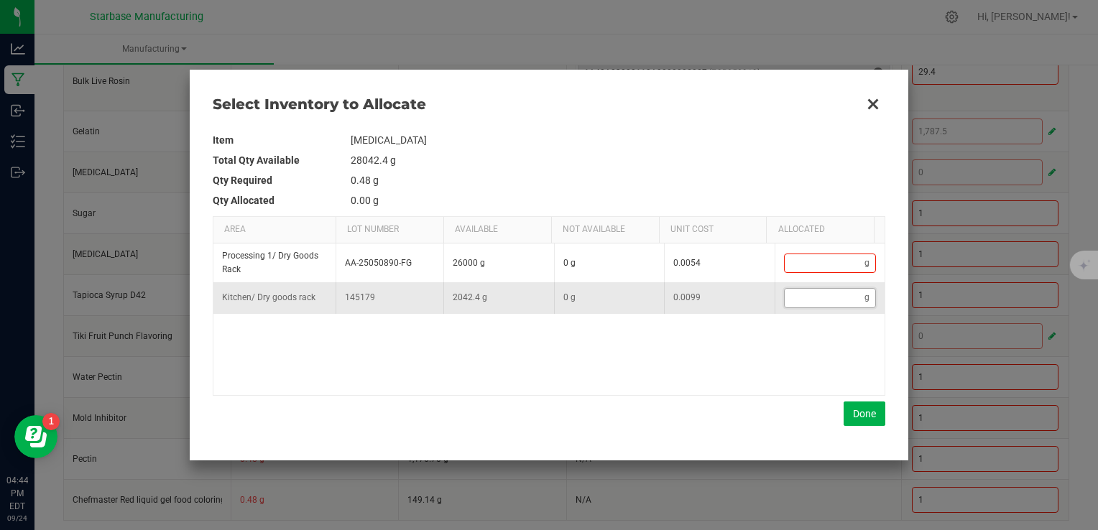
click at [808, 303] on input "Data table" at bounding box center [825, 298] width 81 height 18
type input "4"
type input "43"
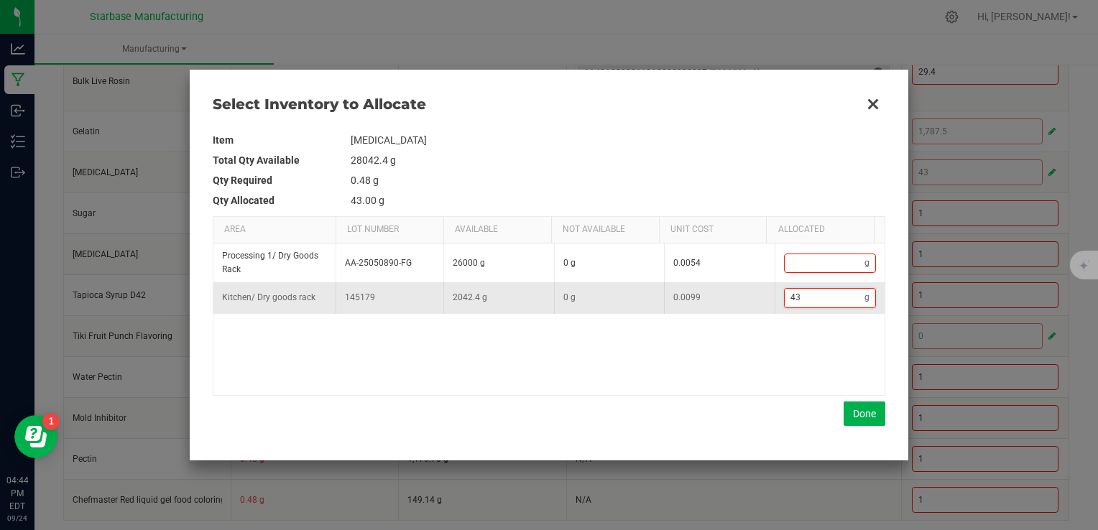
type input "438"
type input "438."
type input "438.8"
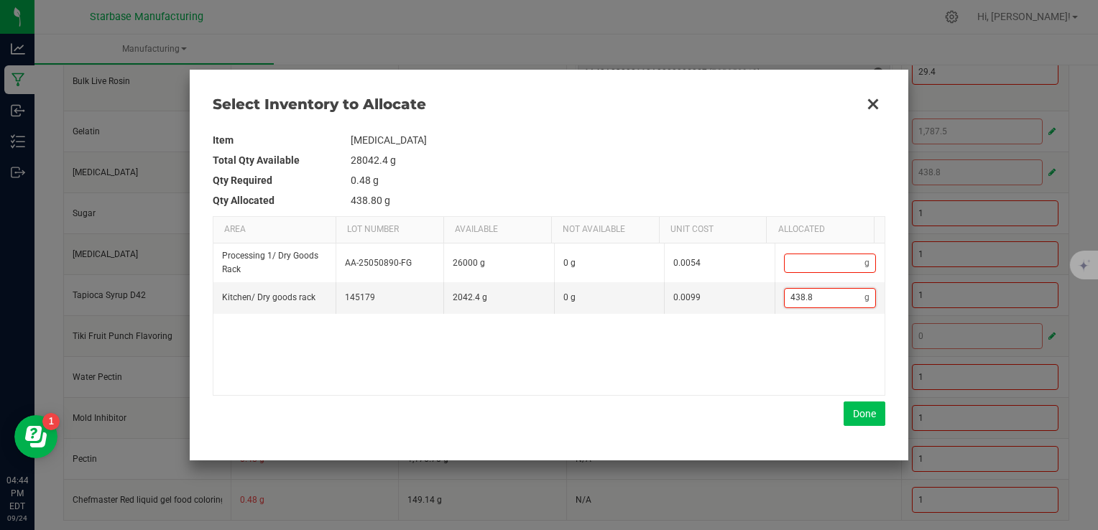
type input "438.8"
click at [868, 411] on button "Done" at bounding box center [865, 414] width 42 height 24
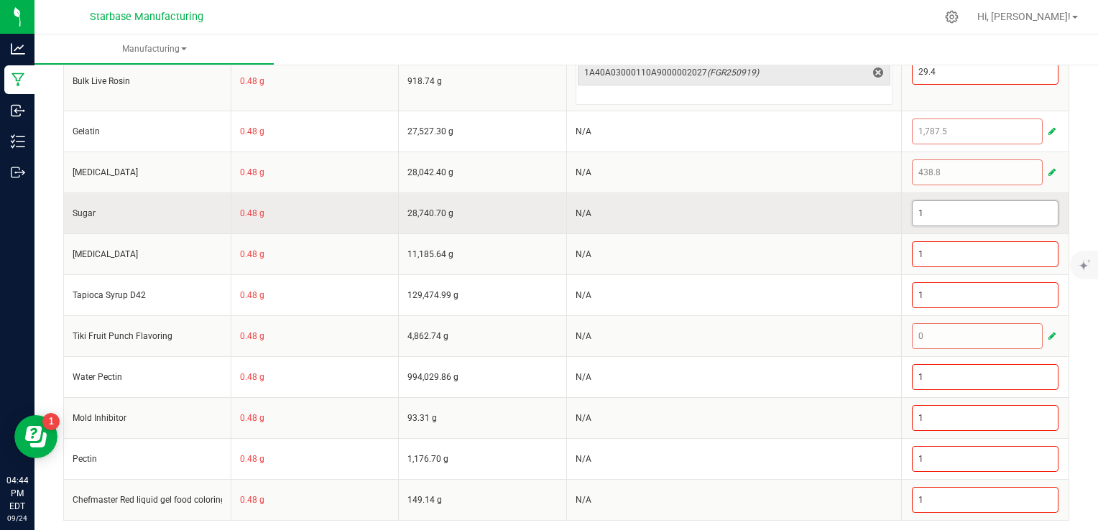
click at [951, 213] on input "1" at bounding box center [985, 213] width 145 height 24
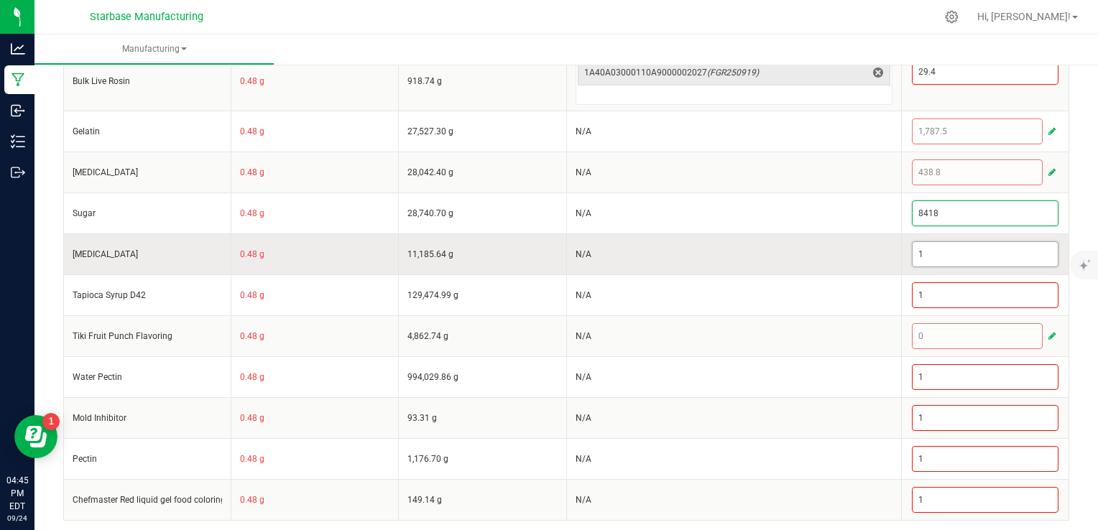
type input "8,418"
click at [1015, 257] on input "1" at bounding box center [985, 254] width 145 height 24
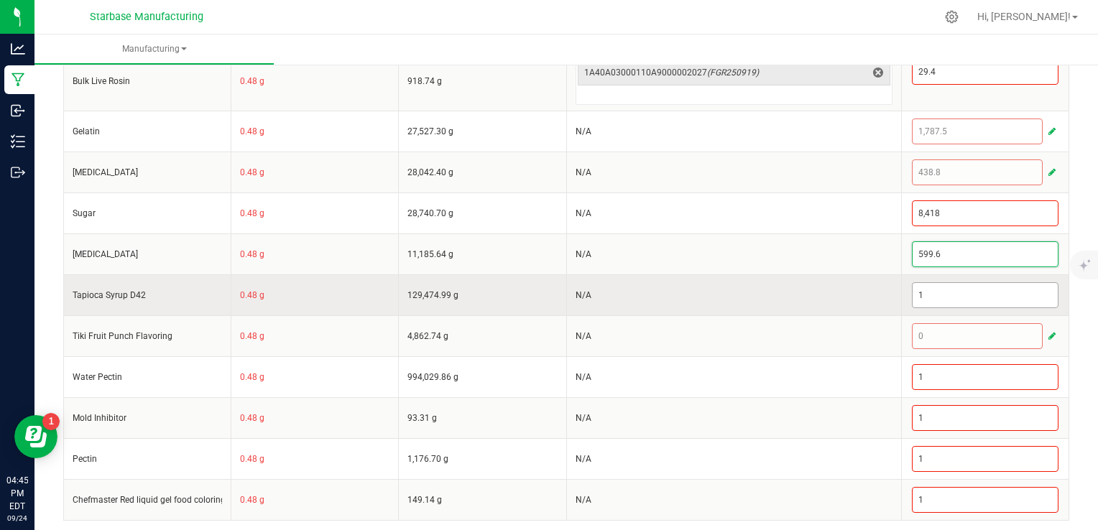
type input "599.6"
click at [987, 295] on input "1" at bounding box center [985, 295] width 145 height 24
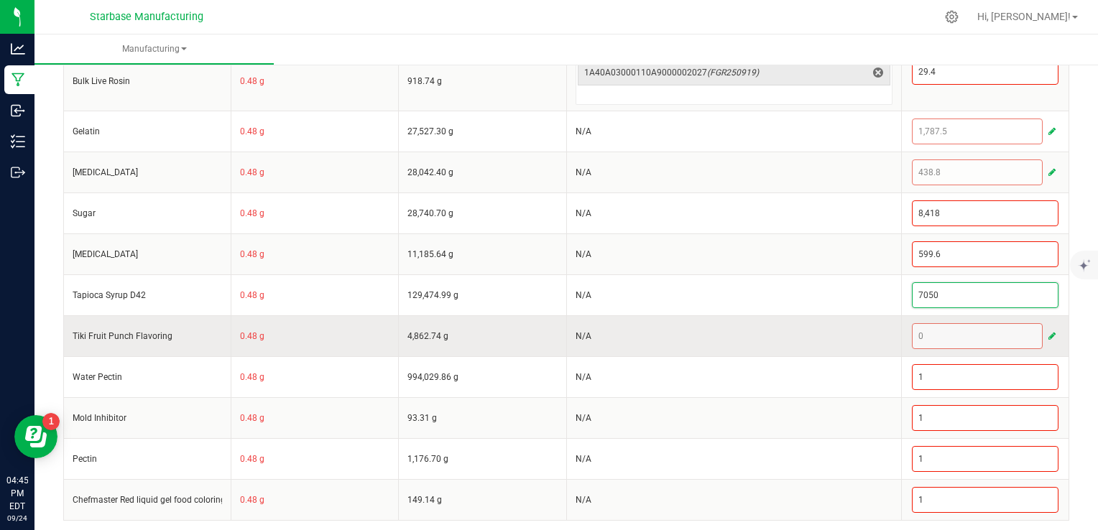
type input "7,050"
click at [1049, 331] on span "button" at bounding box center [1052, 337] width 7 height 12
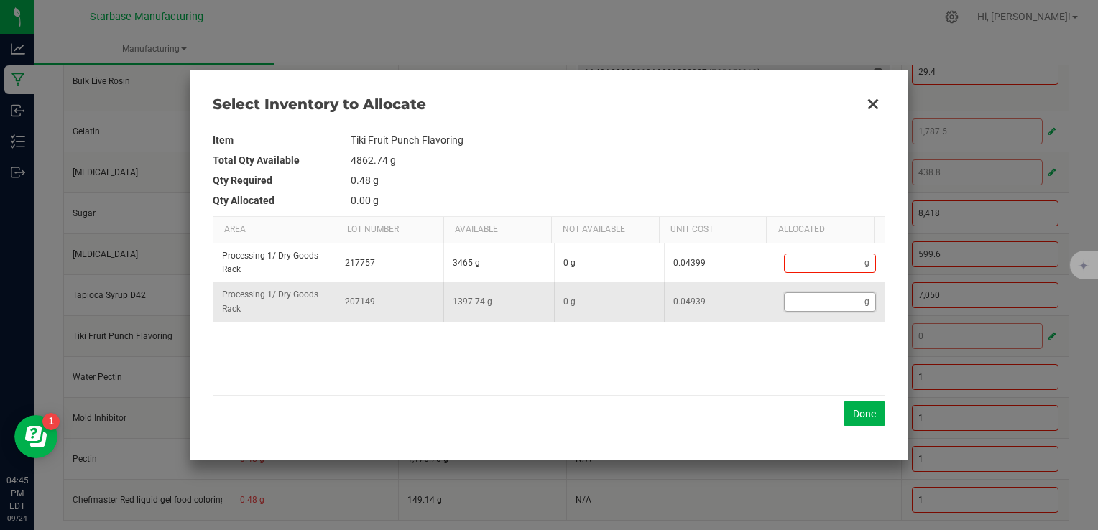
click at [815, 308] on input "Data table" at bounding box center [825, 302] width 81 height 18
type input "4"
type input "40"
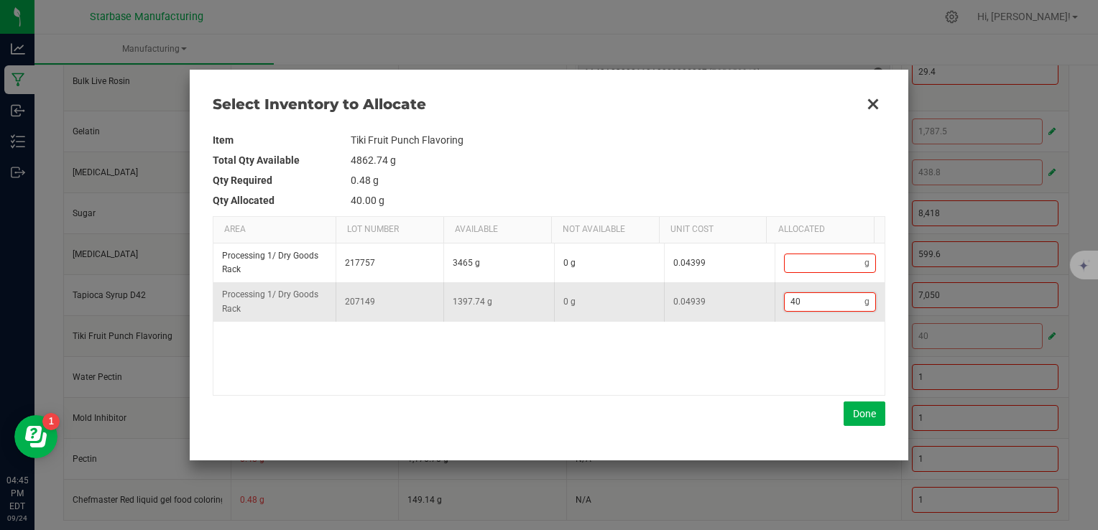
type input "409"
type input "409."
type input "409.5"
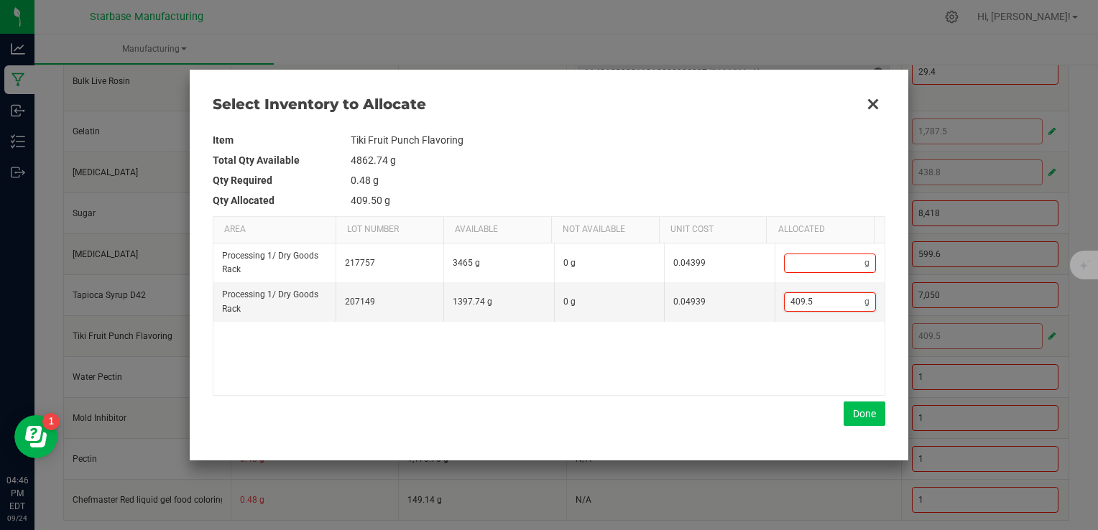
type input "409.5"
click at [868, 413] on button "Done" at bounding box center [865, 414] width 42 height 24
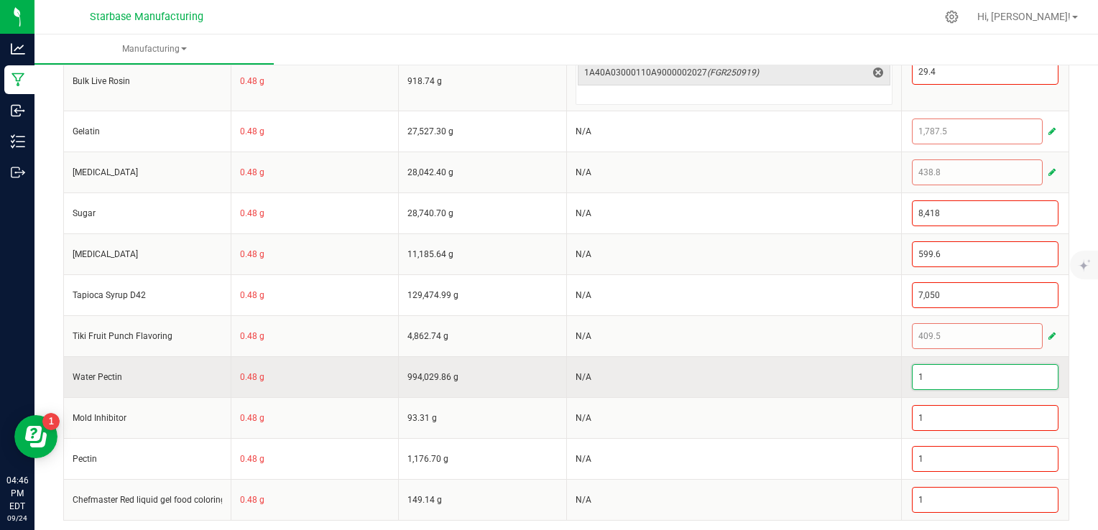
click at [938, 371] on input "1" at bounding box center [985, 377] width 145 height 24
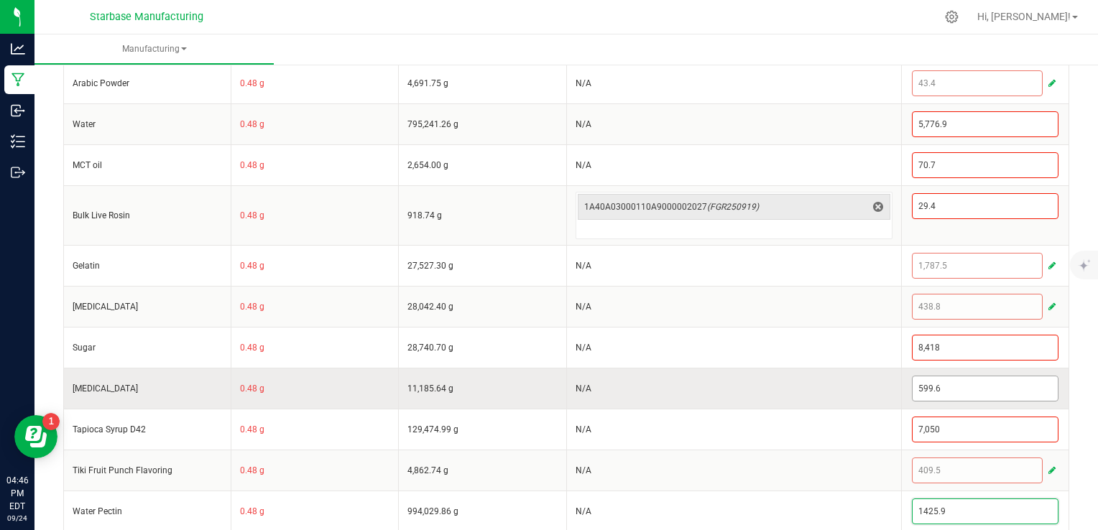
scroll to position [305, 0]
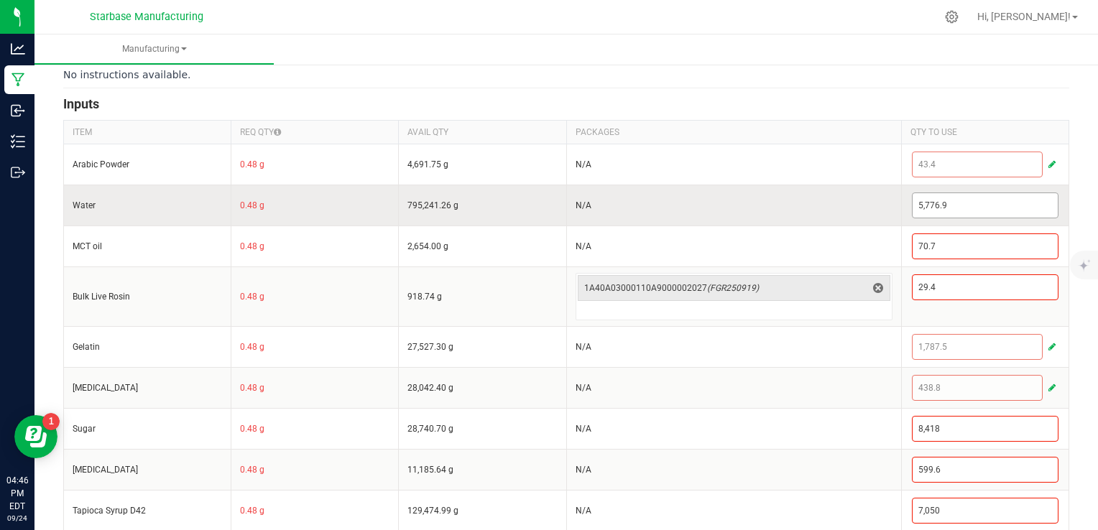
type input "1,425.9"
click at [929, 215] on kendo-numerictextbox "5,776.9" at bounding box center [985, 206] width 147 height 26
click at [928, 205] on input "5776.9" at bounding box center [985, 205] width 145 height 24
click at [927, 205] on input "5776.9" at bounding box center [985, 205] width 145 height 24
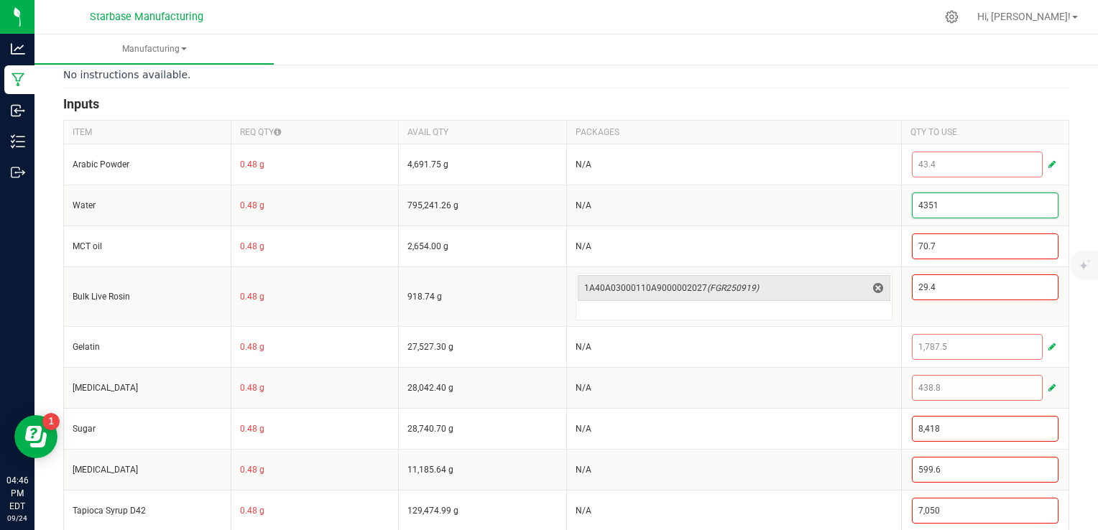
type input "4,351"
click at [811, 88] on form "< All Runs Cancel Save Complete In Progress MP-20250924204022-40 Created: [DATE…" at bounding box center [566, 258] width 1006 height 955
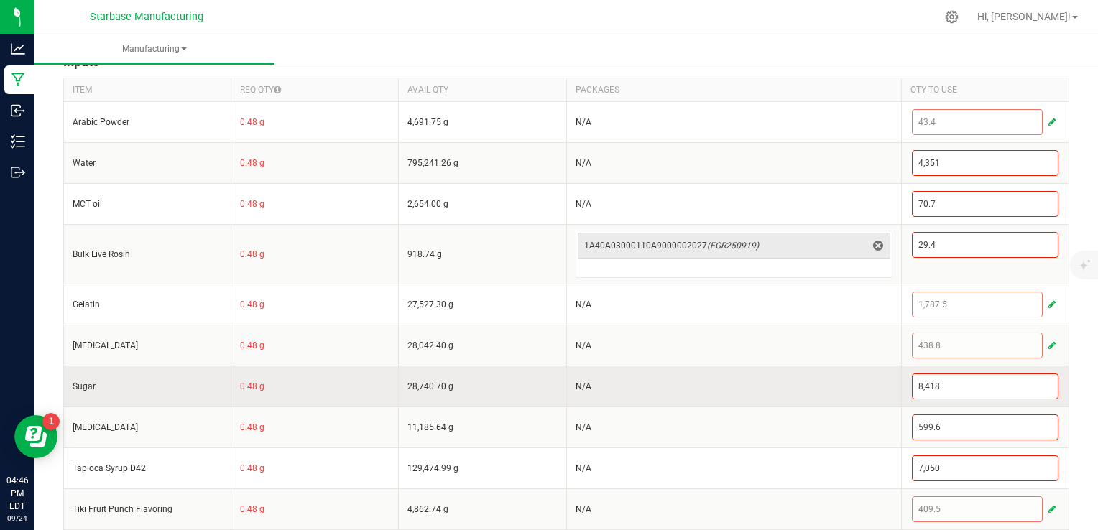
scroll to position [521, 0]
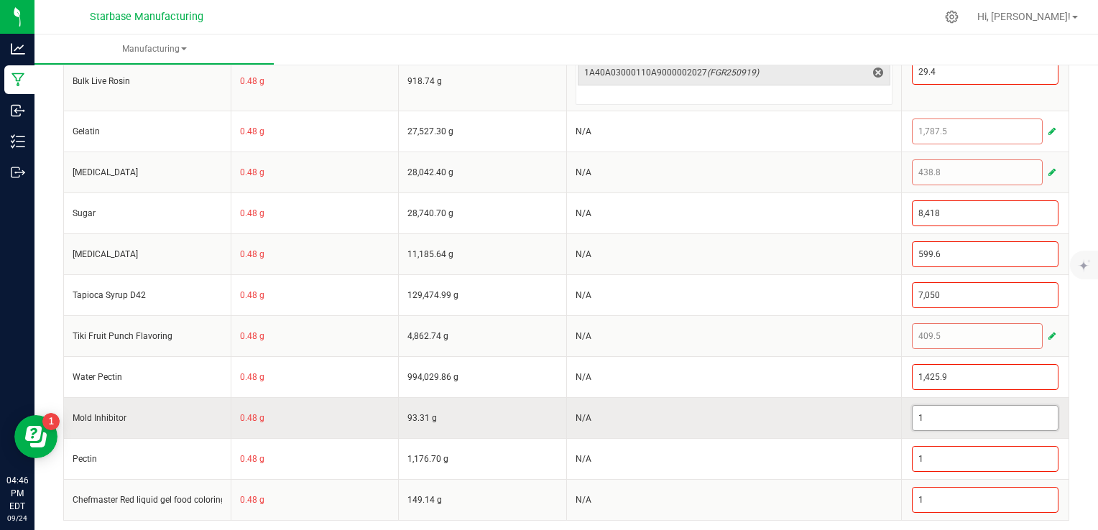
click at [935, 410] on input "1" at bounding box center [985, 418] width 145 height 24
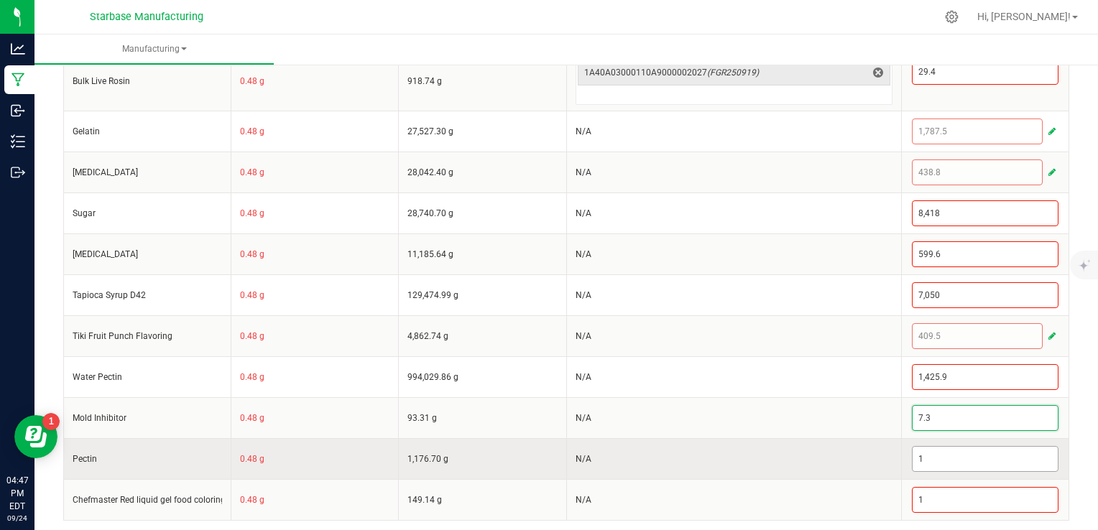
type input "7.3"
click at [934, 451] on input "1" at bounding box center [985, 459] width 145 height 24
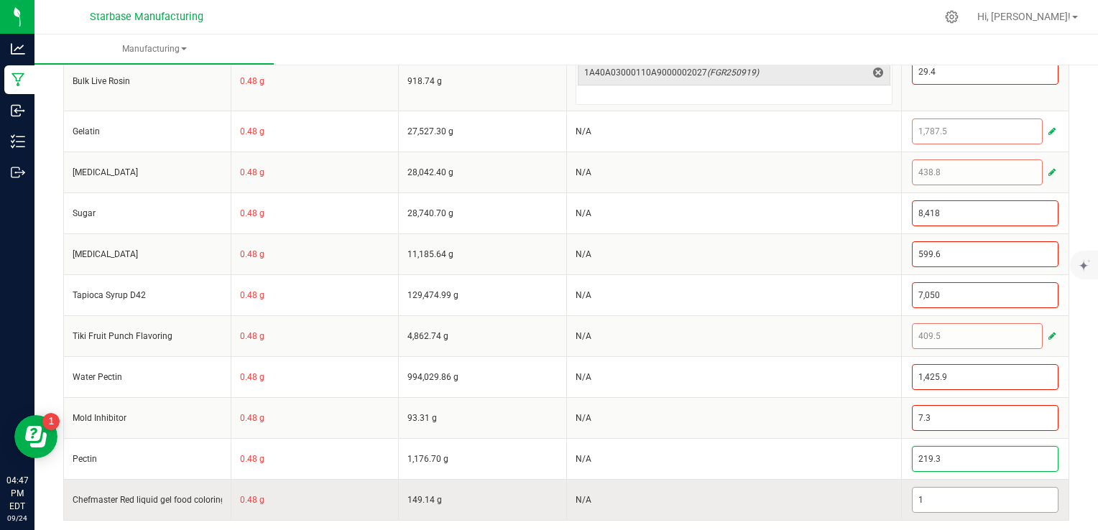
type input "219.3"
click at [938, 499] on input "1" at bounding box center [985, 500] width 145 height 24
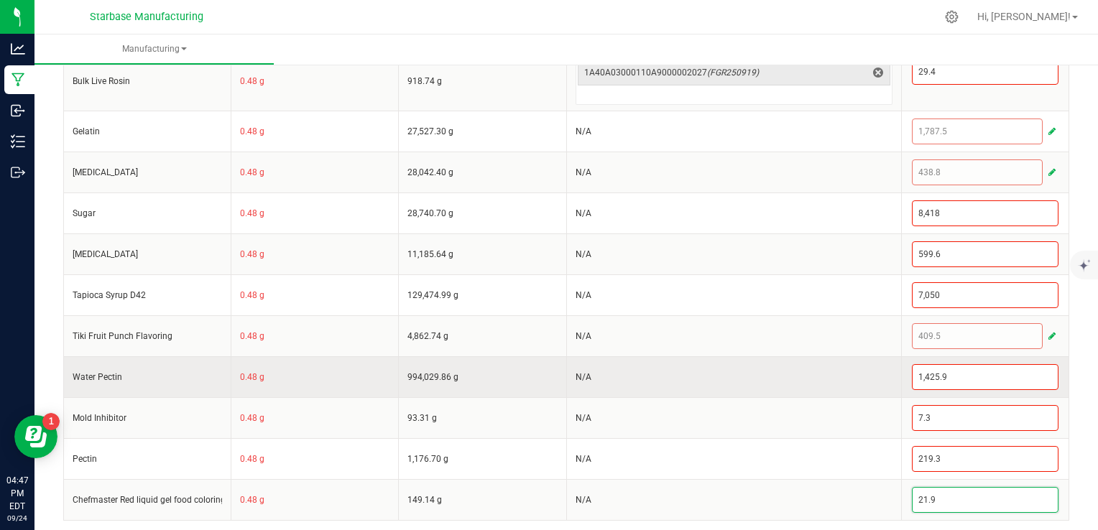
type input "21.9"
click at [848, 385] on td "N/A" at bounding box center [733, 377] width 335 height 41
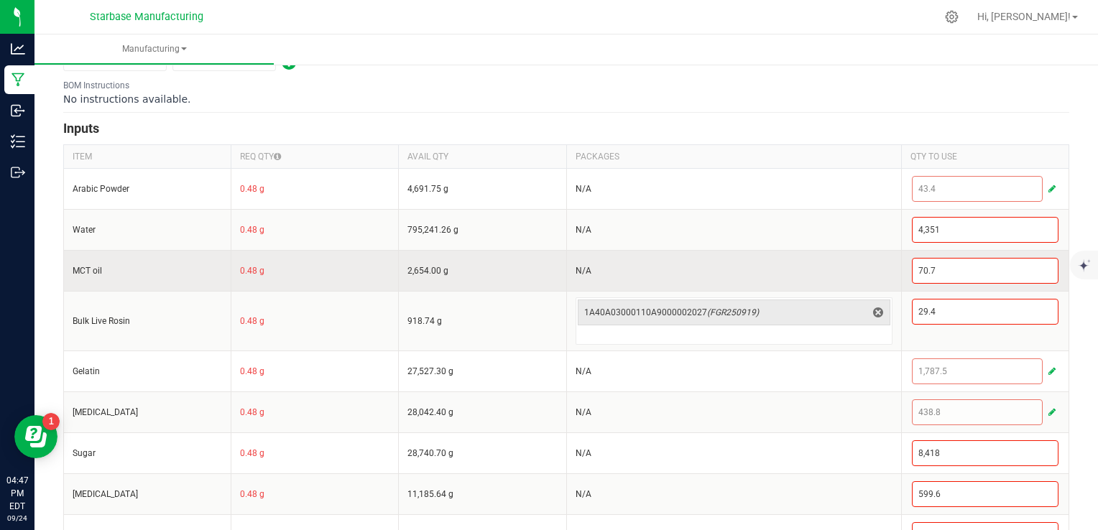
scroll to position [305, 0]
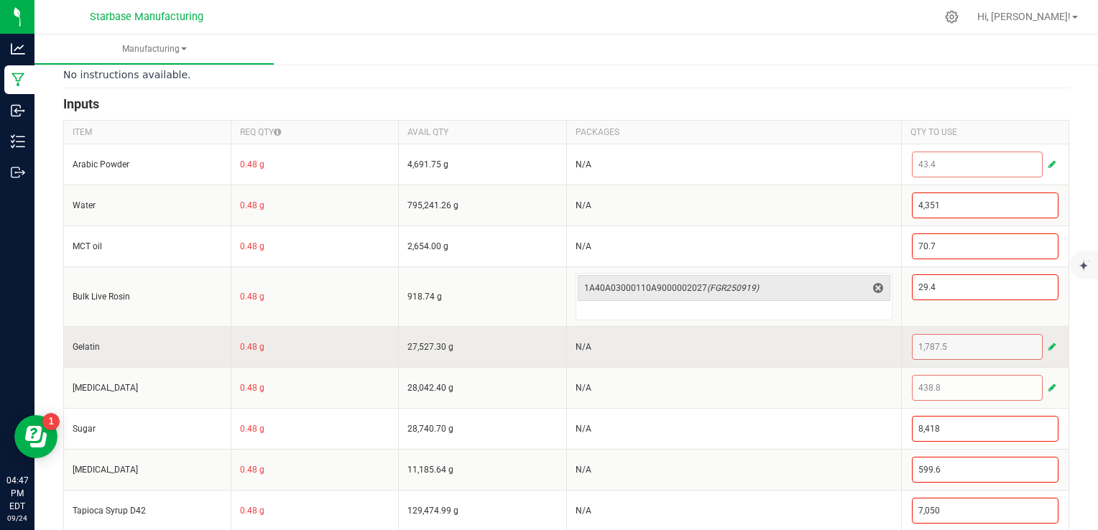
click at [946, 349] on div "1,787.5" at bounding box center [985, 347] width 147 height 26
click at [1046, 344] on button "button" at bounding box center [1052, 347] width 13 height 17
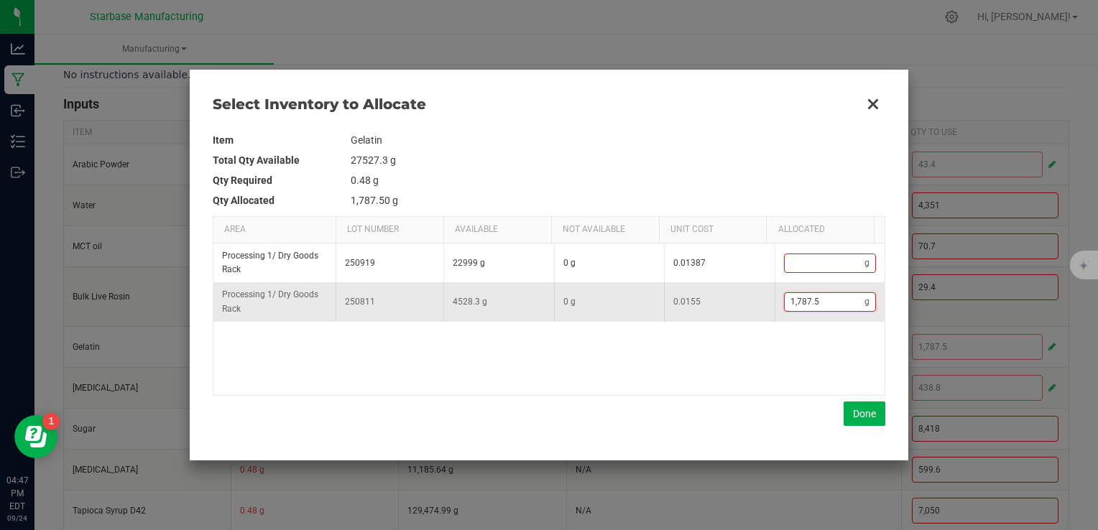
type input "1787.5"
click at [804, 305] on input "1787.5" at bounding box center [825, 302] width 81 height 18
click at [802, 301] on input "1787.5" at bounding box center [825, 302] width 81 height 18
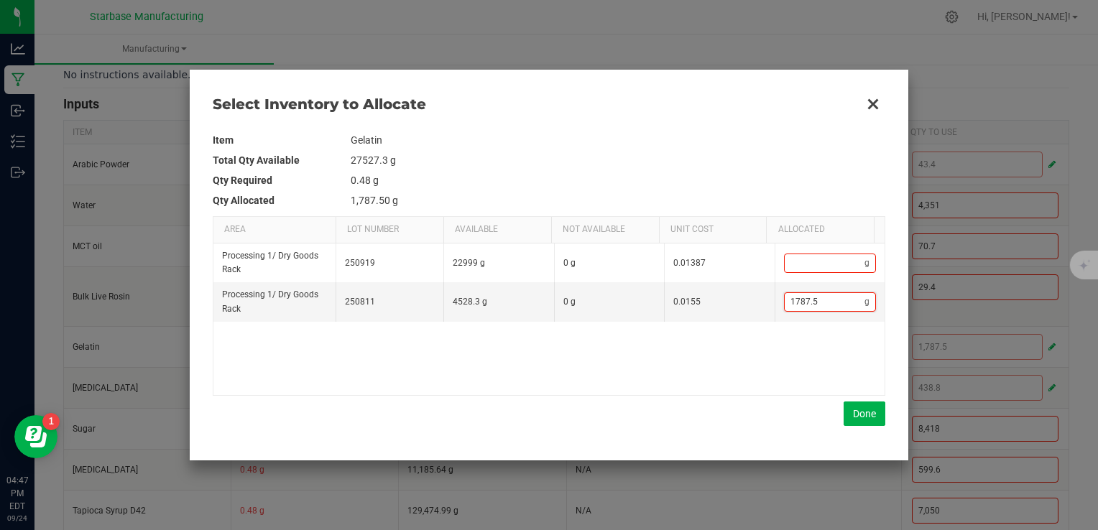
type input "178.5"
type input "1,782.5"
click at [858, 410] on button "Done" at bounding box center [865, 414] width 42 height 24
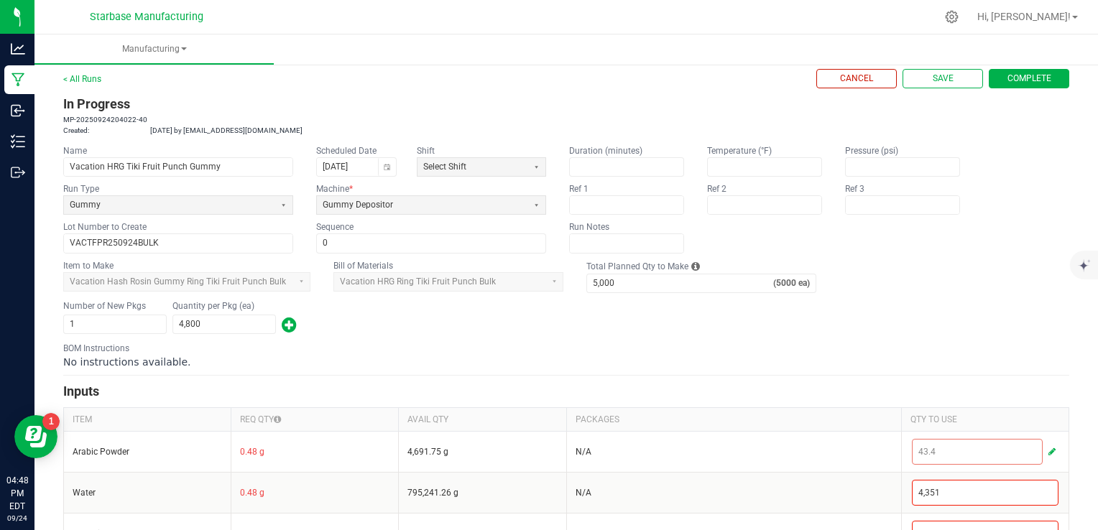
scroll to position [0, 0]
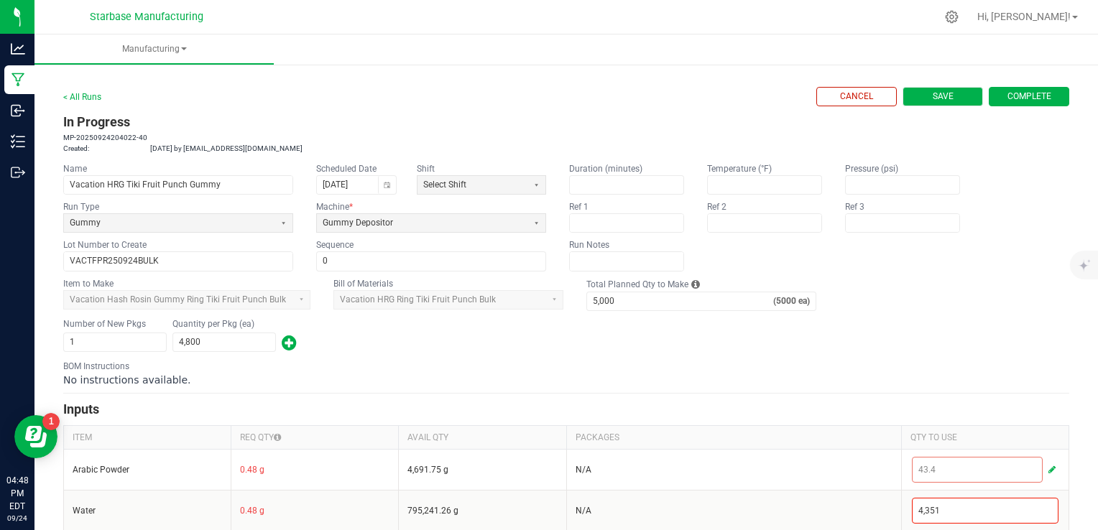
click at [943, 99] on button "Save" at bounding box center [943, 96] width 81 height 19
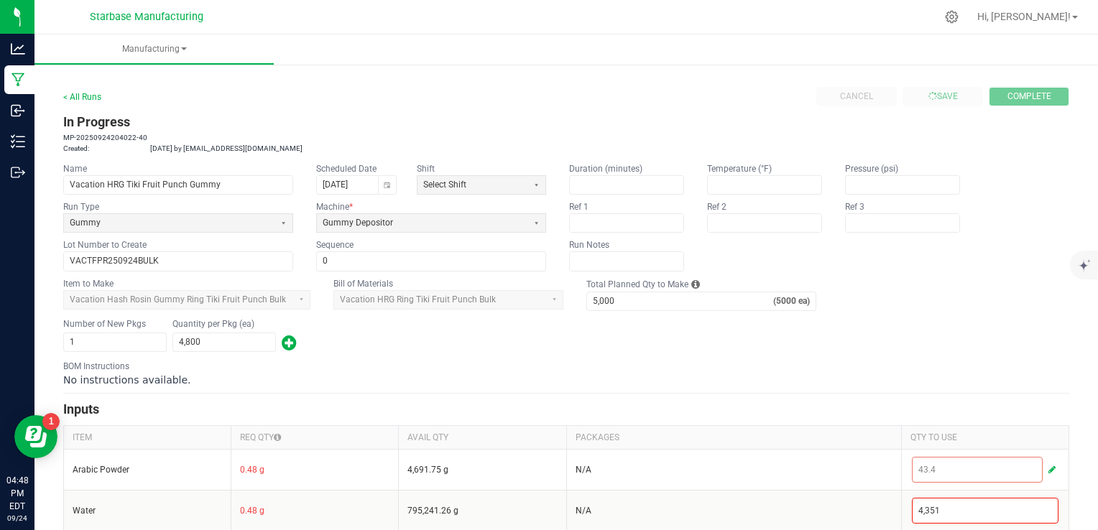
type input "0"
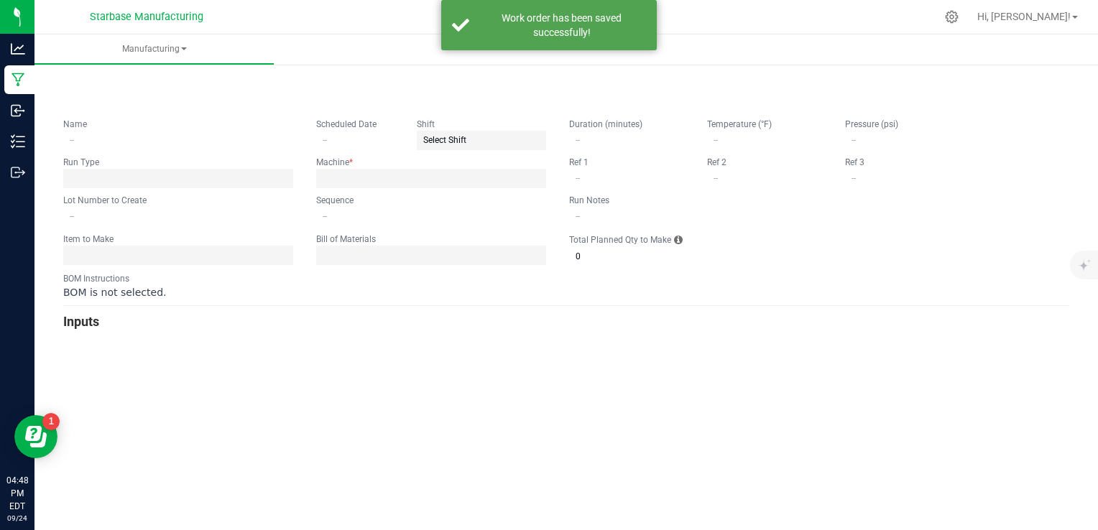
type input "Vacation HRG Tiki Fruit Punch Gummy"
type input "[DATE]"
type input "VACTFPR250924BULK"
type input "0"
type input "5,000"
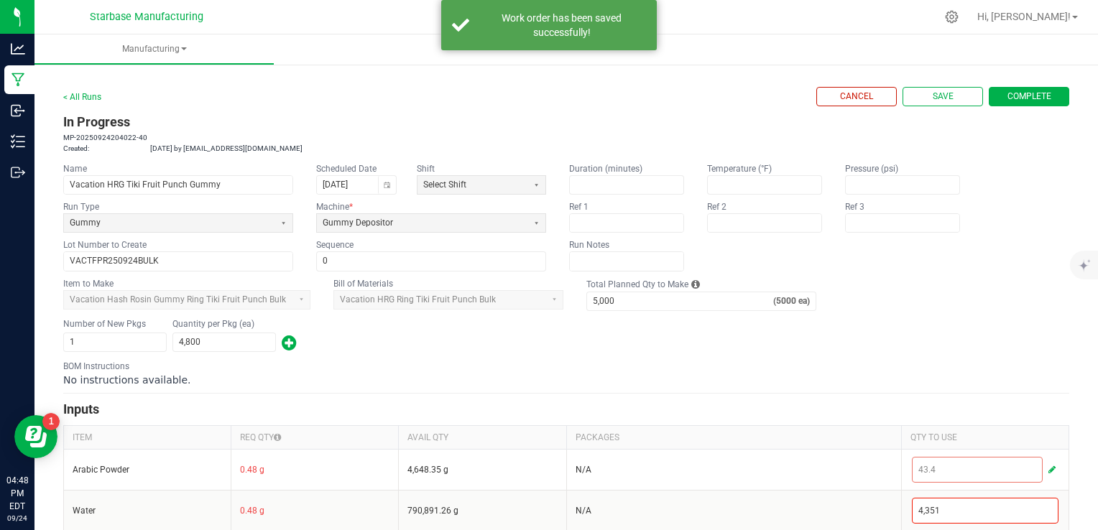
click at [1008, 100] on span "Complete" at bounding box center [1030, 97] width 44 height 12
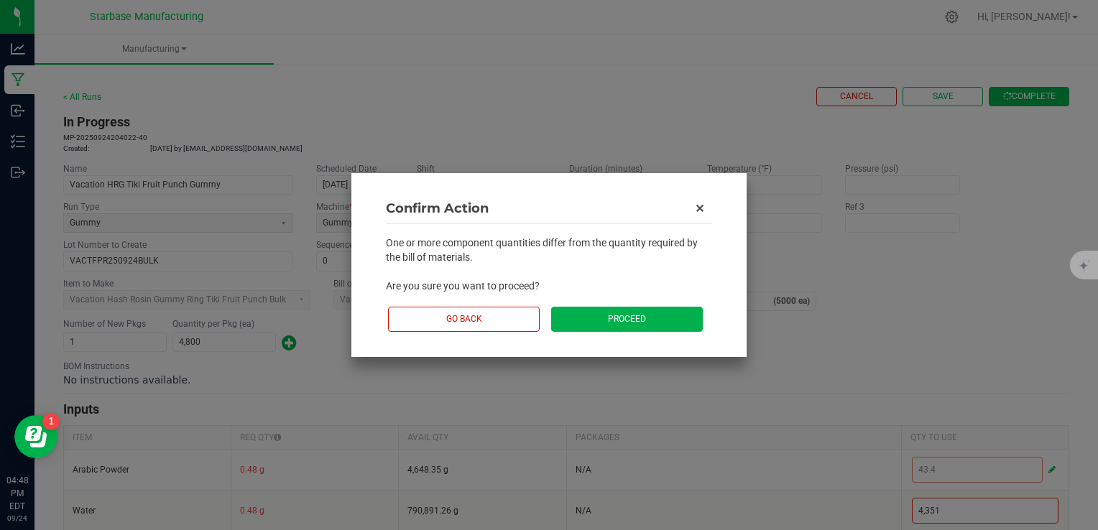
click at [672, 321] on button "Proceed" at bounding box center [627, 319] width 152 height 25
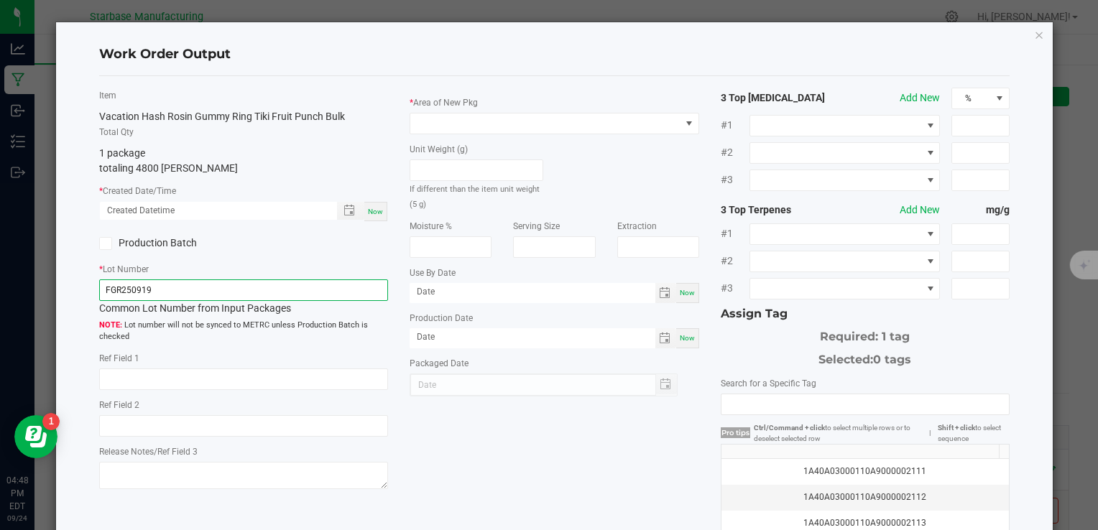
click at [173, 288] on input "FGR250919" at bounding box center [243, 291] width 289 height 22
paste input "VACTFPR250924BULK"
type input "VACTFPR250924BULK"
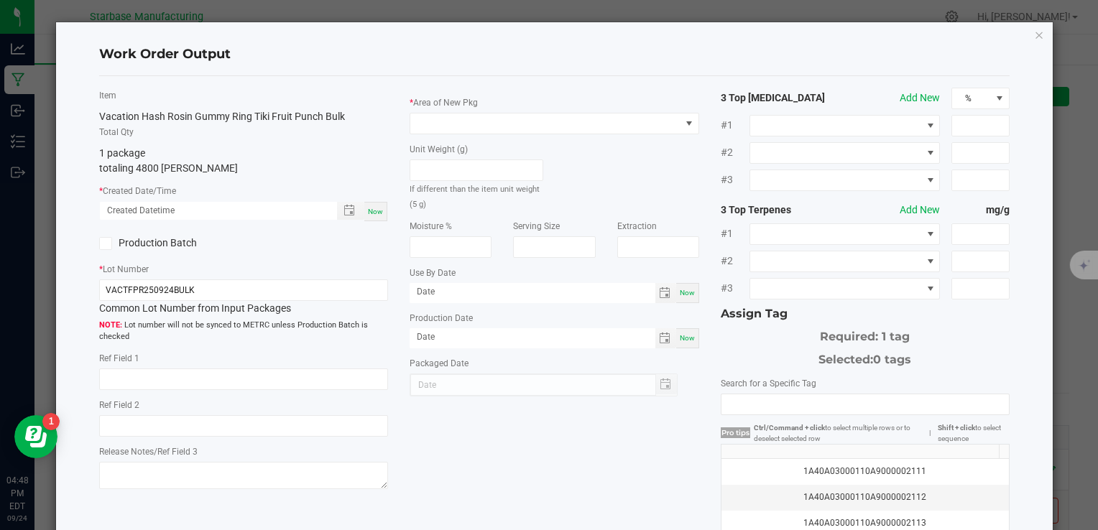
click at [106, 244] on icon at bounding box center [105, 244] width 9 height 0
click at [0, 0] on input "Production Batch" at bounding box center [0, 0] width 0 height 0
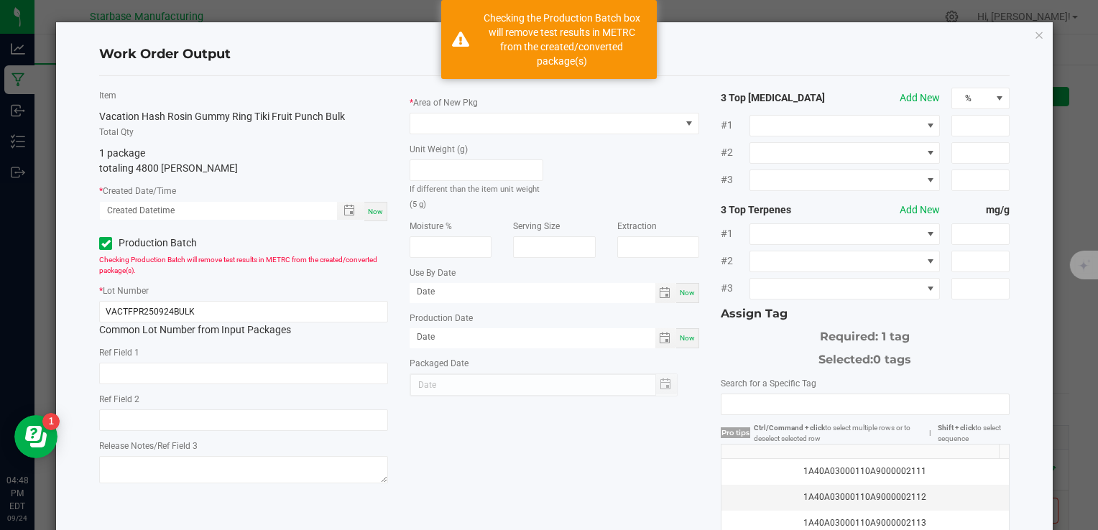
click at [369, 210] on span "Now" at bounding box center [375, 212] width 15 height 8
type input "[DATE] 4:48 PM"
type input "[DATE]"
click at [430, 121] on span at bounding box center [545, 124] width 270 height 20
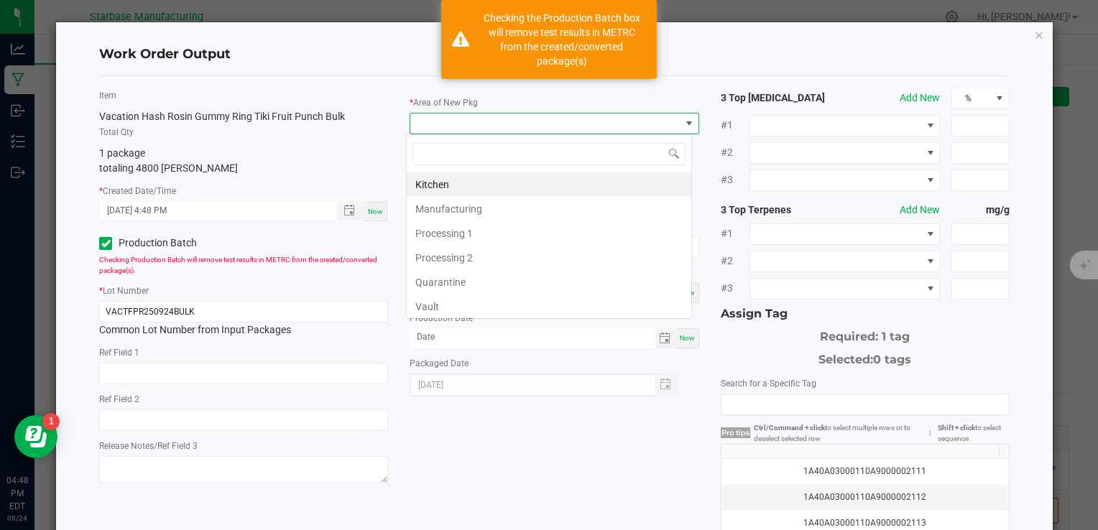
scroll to position [21, 286]
click at [452, 302] on li "Vault" at bounding box center [549, 307] width 285 height 24
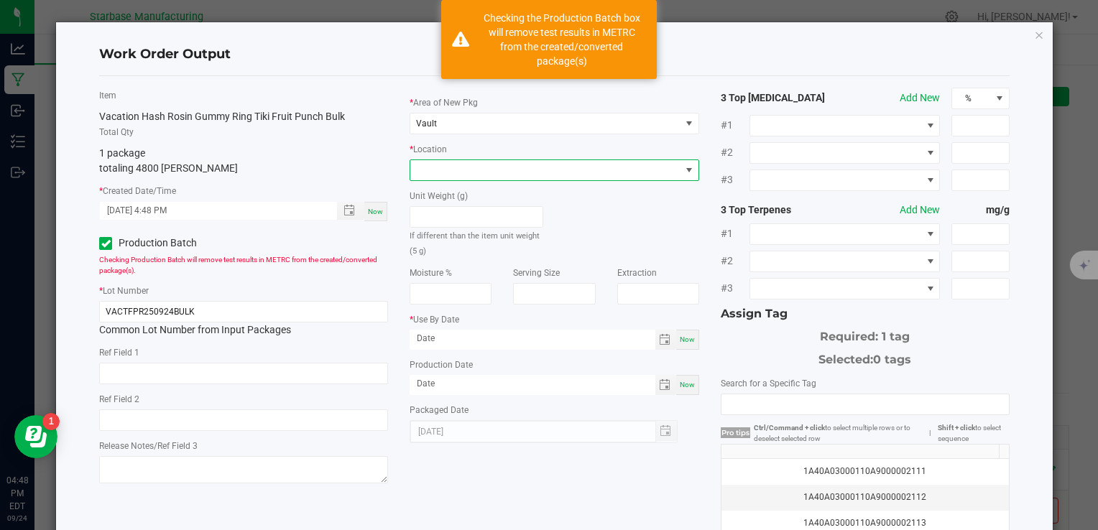
click at [446, 162] on span at bounding box center [545, 170] width 270 height 20
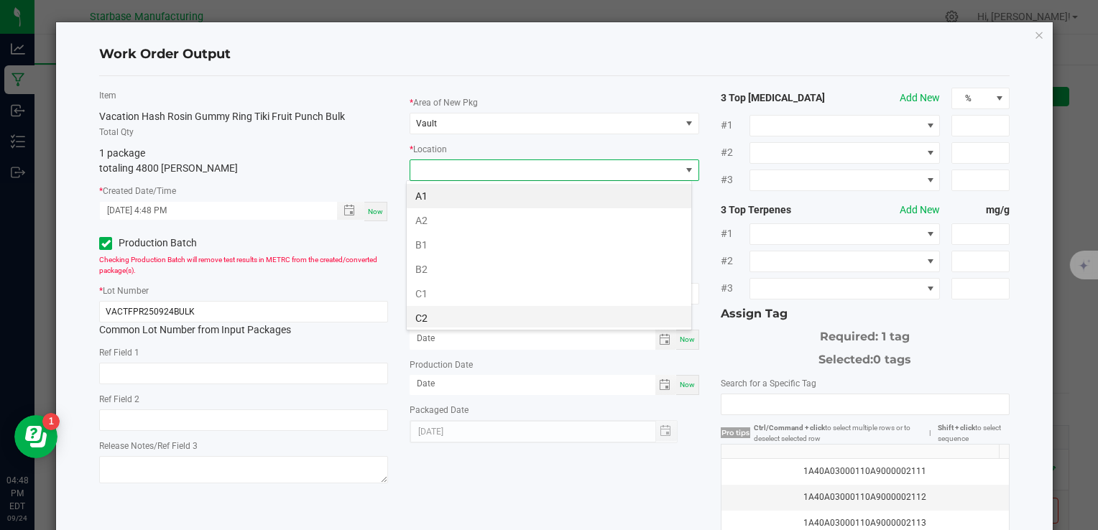
click at [451, 313] on li "C2" at bounding box center [549, 318] width 285 height 24
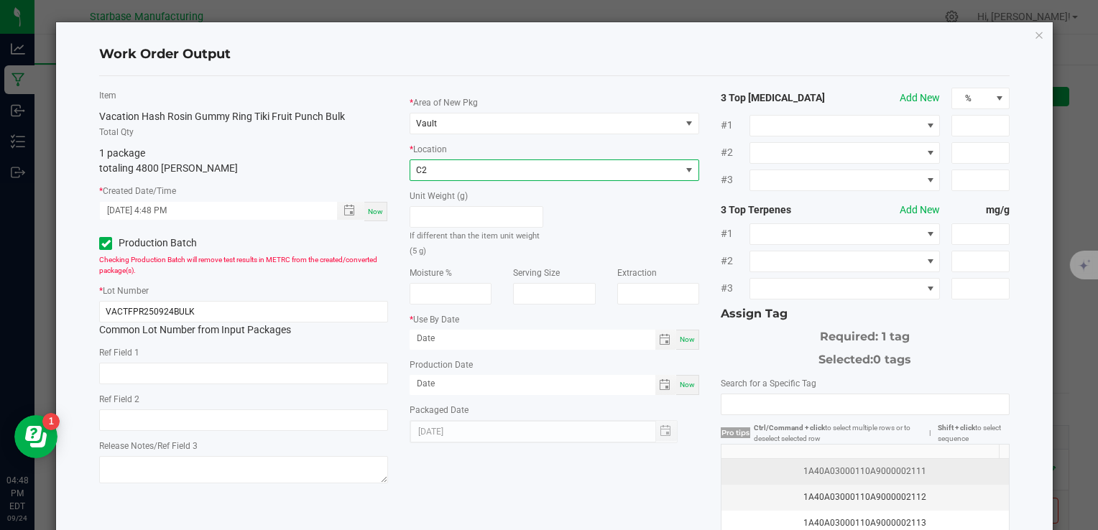
click at [830, 473] on div "1A40A03000110A9000002111" at bounding box center [865, 472] width 270 height 14
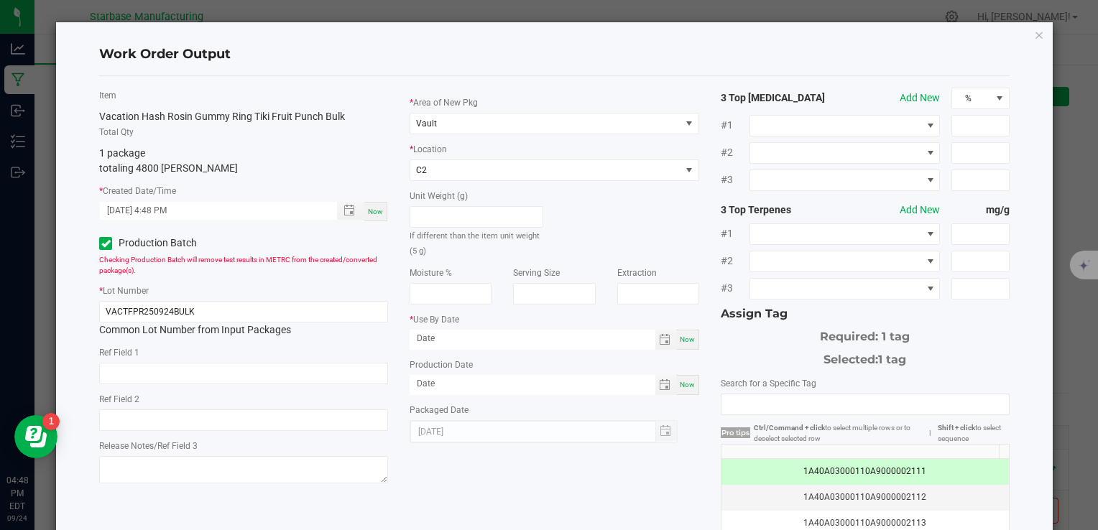
click at [680, 387] on span "Now" at bounding box center [687, 385] width 15 height 8
type input "[DATE]"
click at [661, 341] on span "Toggle calendar" at bounding box center [665, 340] width 12 height 12
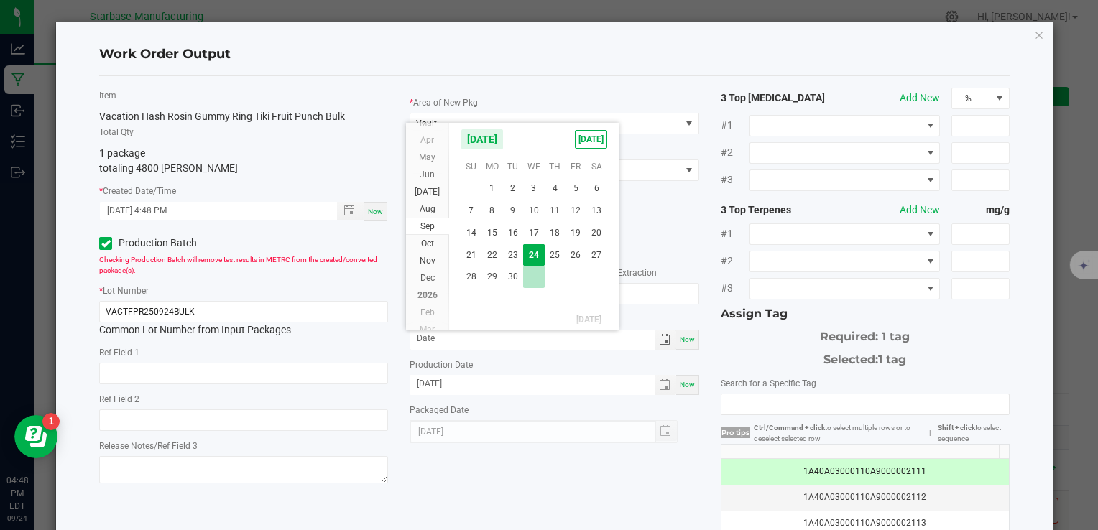
scroll to position [26023, 0]
click at [532, 270] on span "1" at bounding box center [533, 270] width 21 height 22
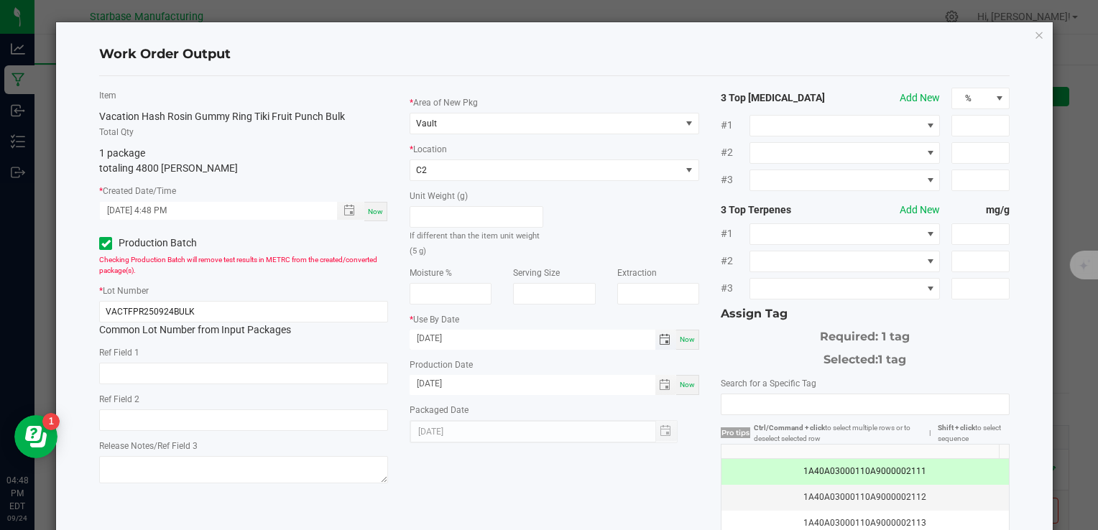
click at [459, 349] on span "[DATE]" at bounding box center [532, 340] width 245 height 20
click at [461, 344] on input "[DATE]" at bounding box center [532, 339] width 245 height 18
type input "[DATE]"
click at [491, 318] on div "* Use By Date [DATE] Now" at bounding box center [554, 331] width 289 height 38
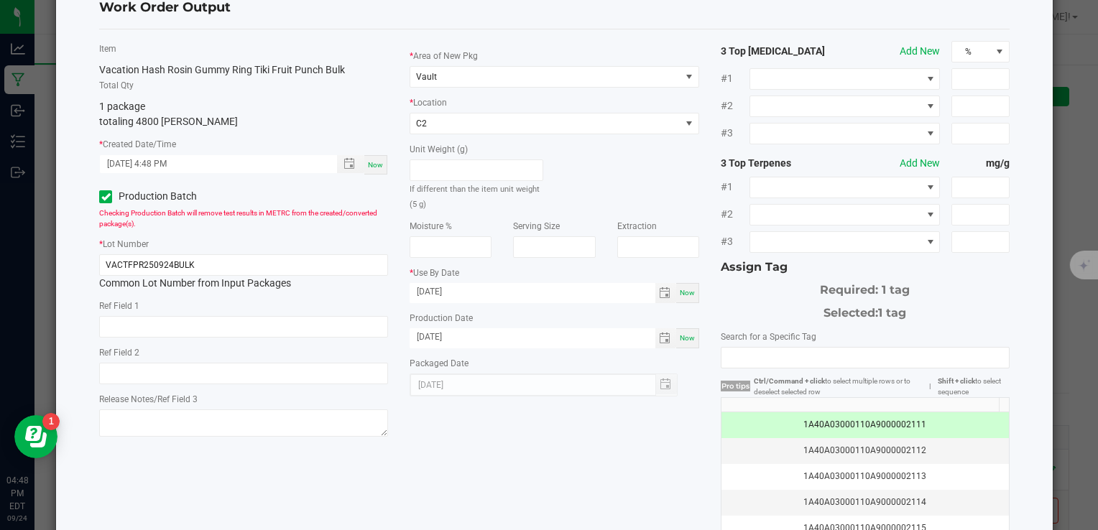
scroll to position [152, 0]
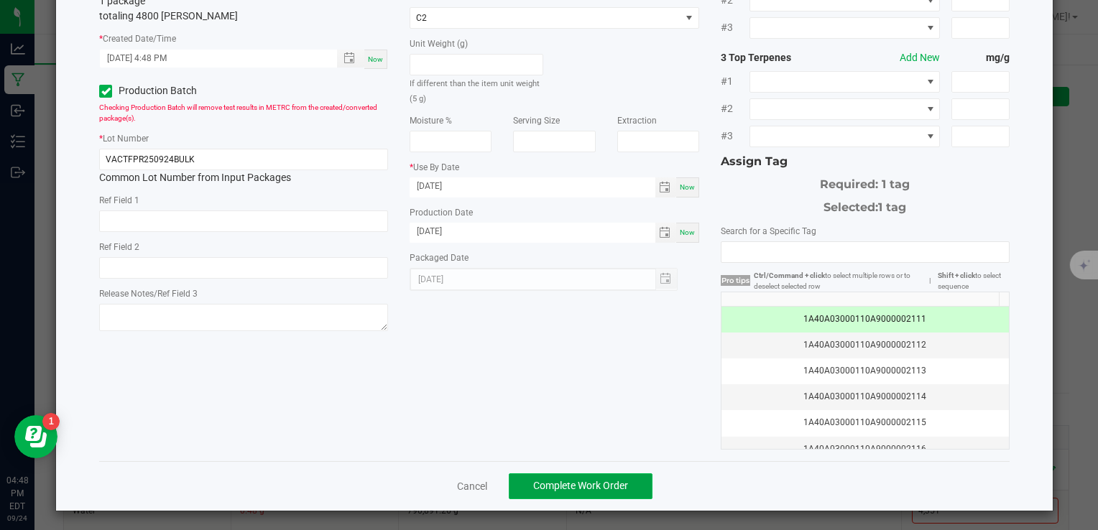
click at [545, 485] on span "Complete Work Order" at bounding box center [580, 486] width 95 height 12
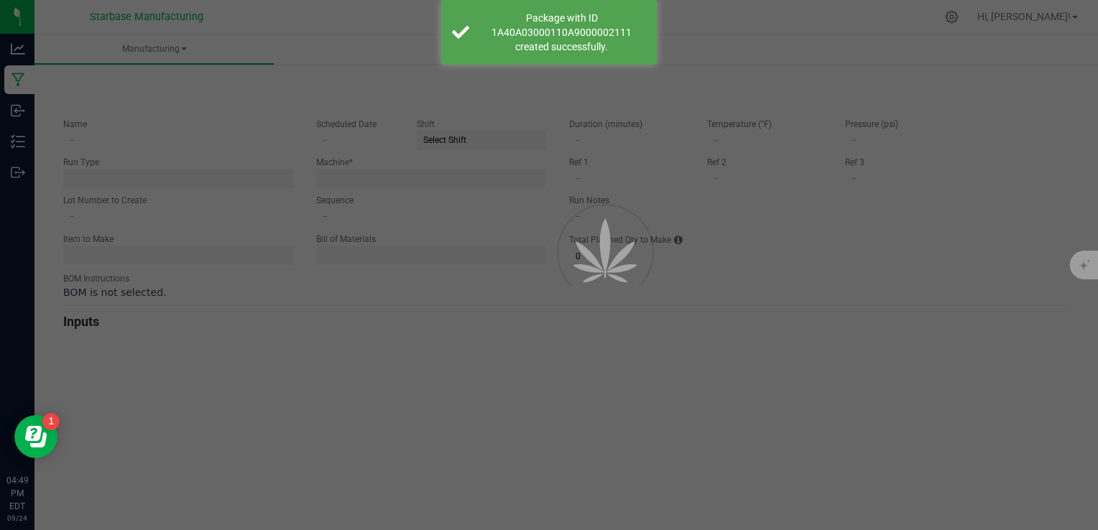
type input "Vacation HRG Tiki Fruit Punch Gummy"
type input "[DATE]"
type input "VACTFPR250924BULK"
type input "0"
type input "5,000"
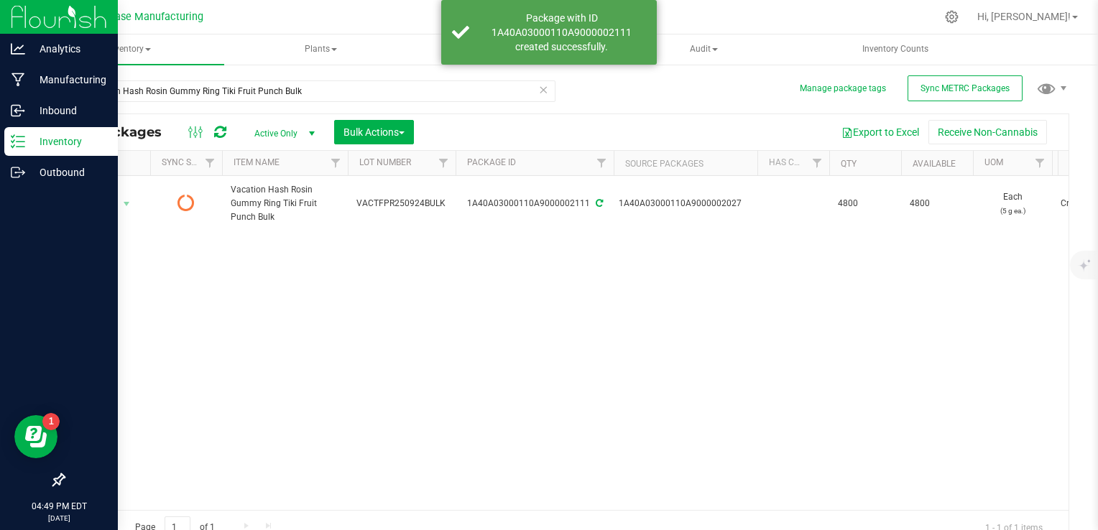
click at [24, 137] on icon at bounding box center [18, 141] width 14 height 14
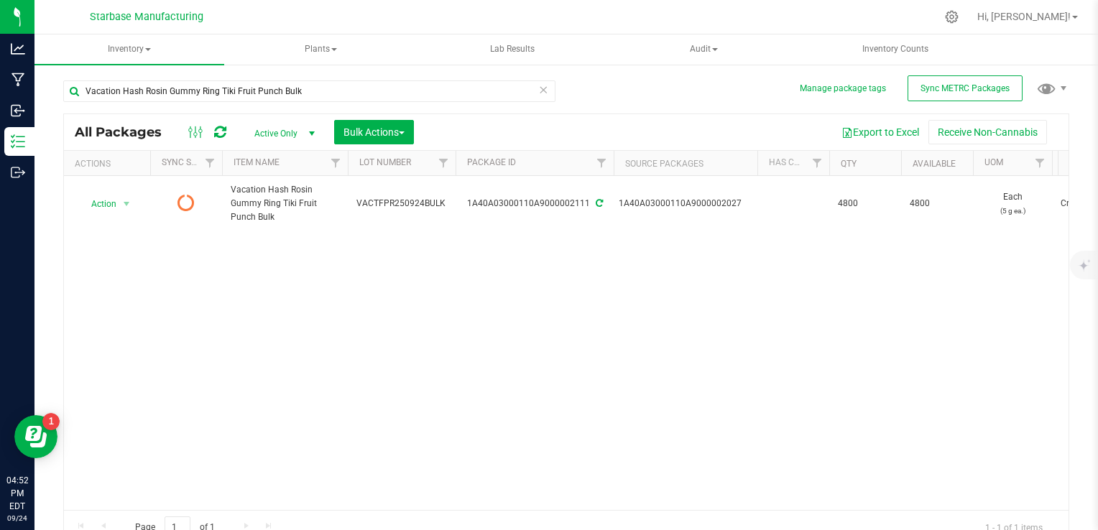
click at [244, 323] on div "Action Action Edit attributes Global inventory Lock package Print package label…" at bounding box center [566, 343] width 1005 height 334
